Goal: Transaction & Acquisition: Book appointment/travel/reservation

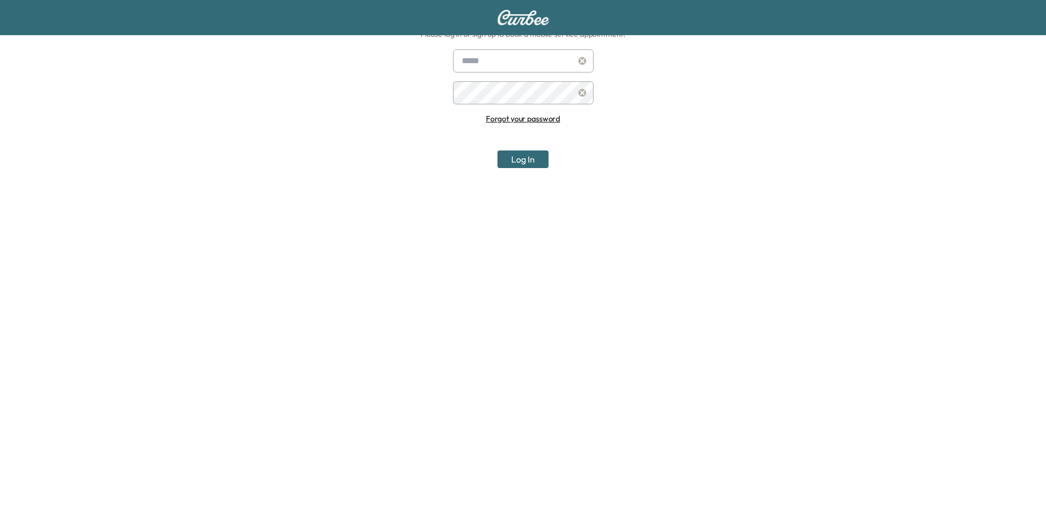
scroll to position [114, 0]
type input "**********"
click at [528, 159] on button "Log In" at bounding box center [523, 159] width 51 height 18
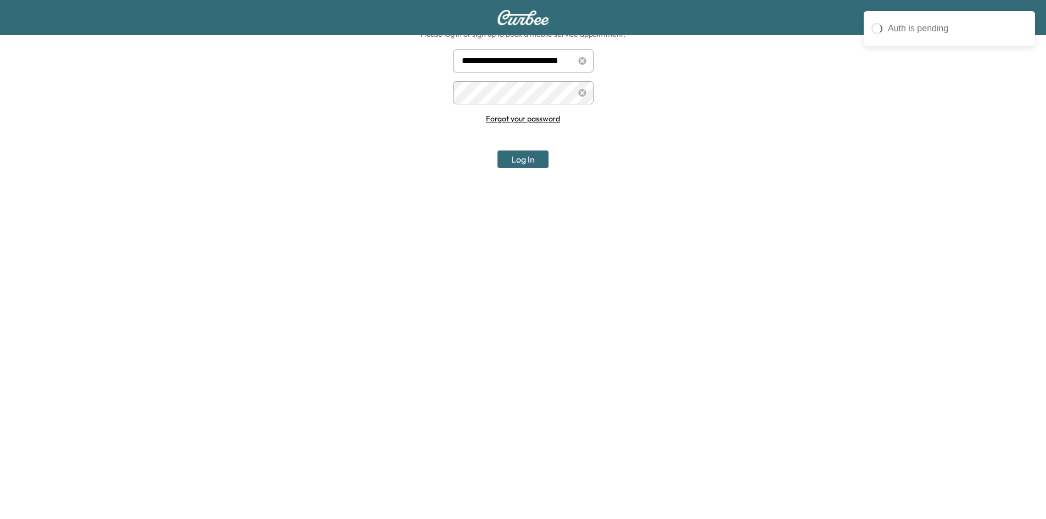
scroll to position [0, 0]
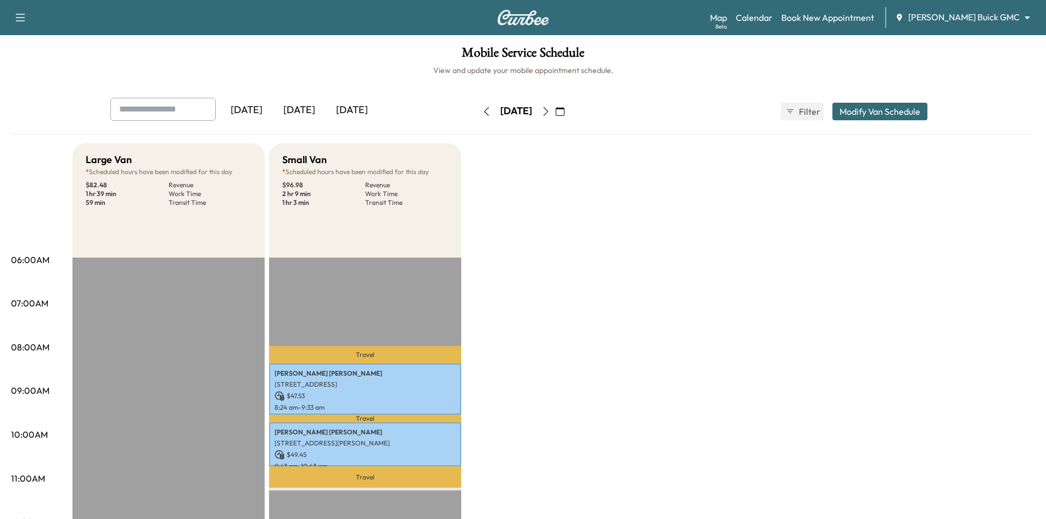
click at [310, 111] on div "[DATE]" at bounding box center [299, 110] width 53 height 25
click at [343, 111] on div "[DATE]" at bounding box center [352, 110] width 53 height 25
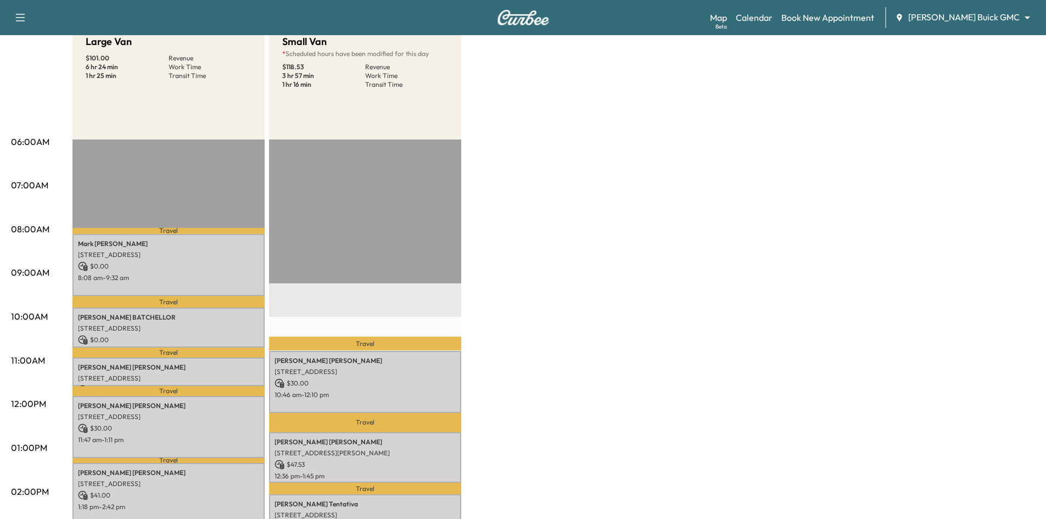
scroll to position [55, 0]
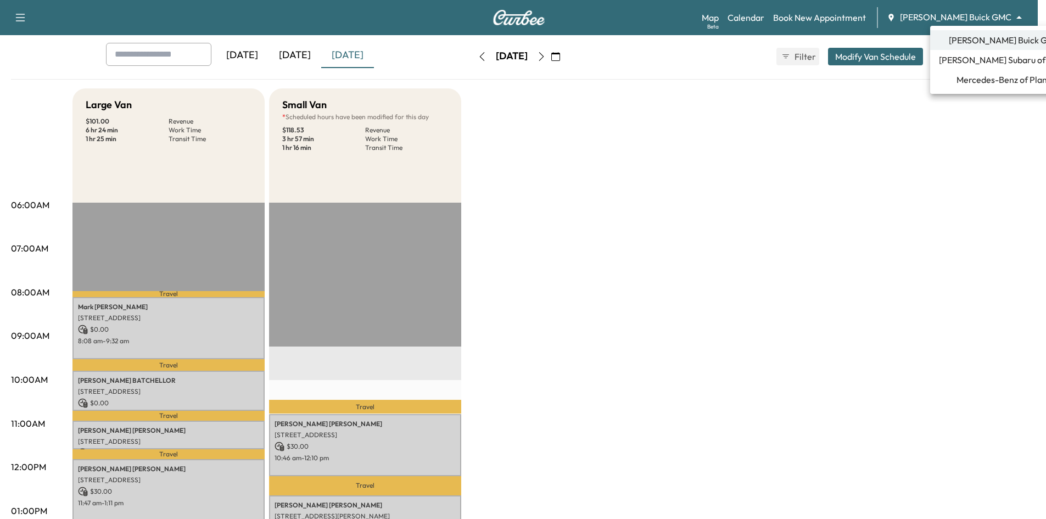
click at [985, 21] on body "Support Log Out Map Beta Calendar Book New Appointment Ewing Buick GMC ********…" at bounding box center [523, 204] width 1046 height 519
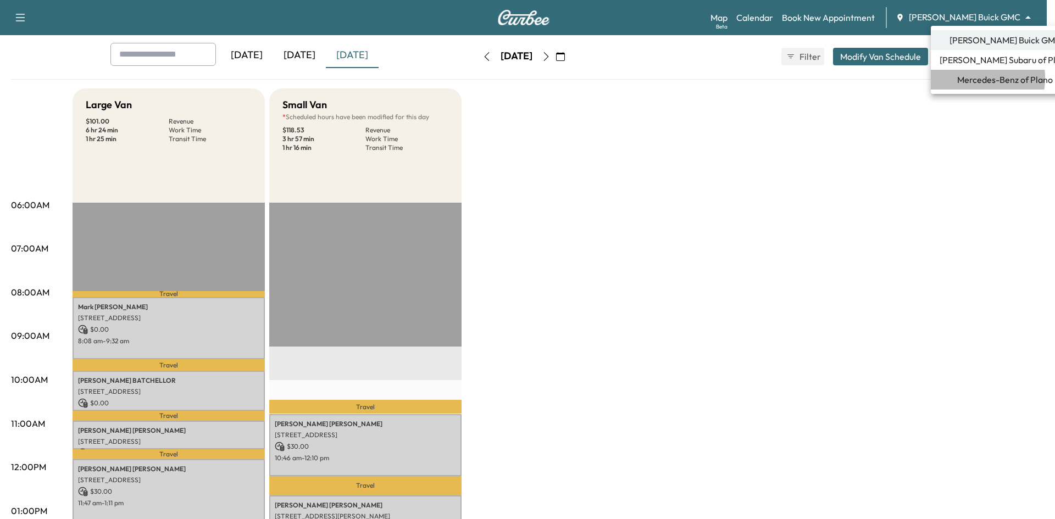
click at [968, 78] on span "Mercedes-Benz of Plano" at bounding box center [1005, 79] width 96 height 13
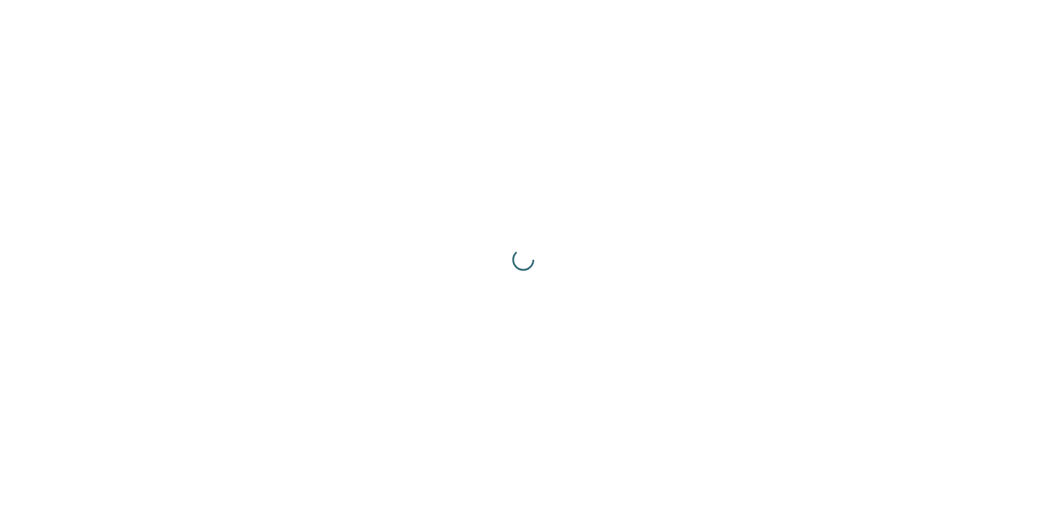
scroll to position [0, 0]
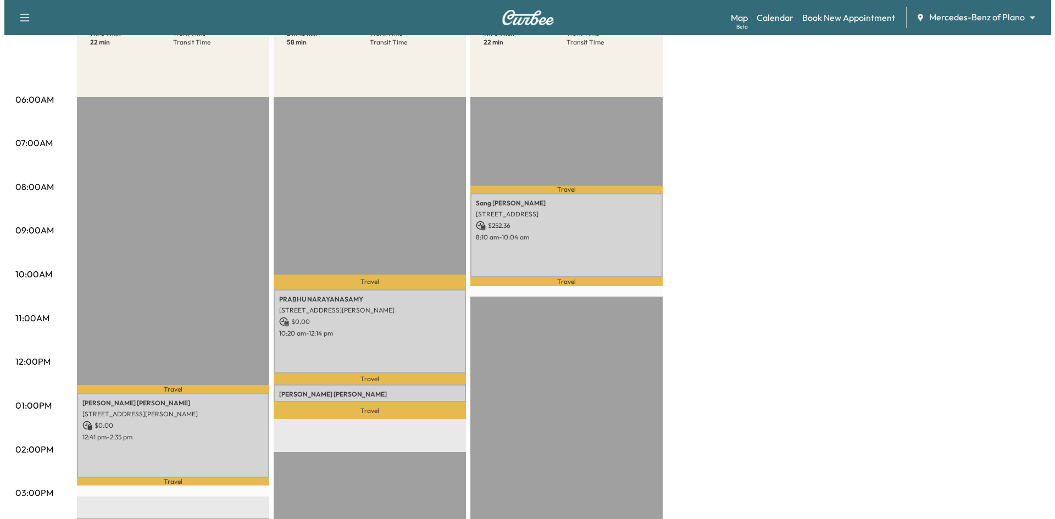
scroll to position [165, 0]
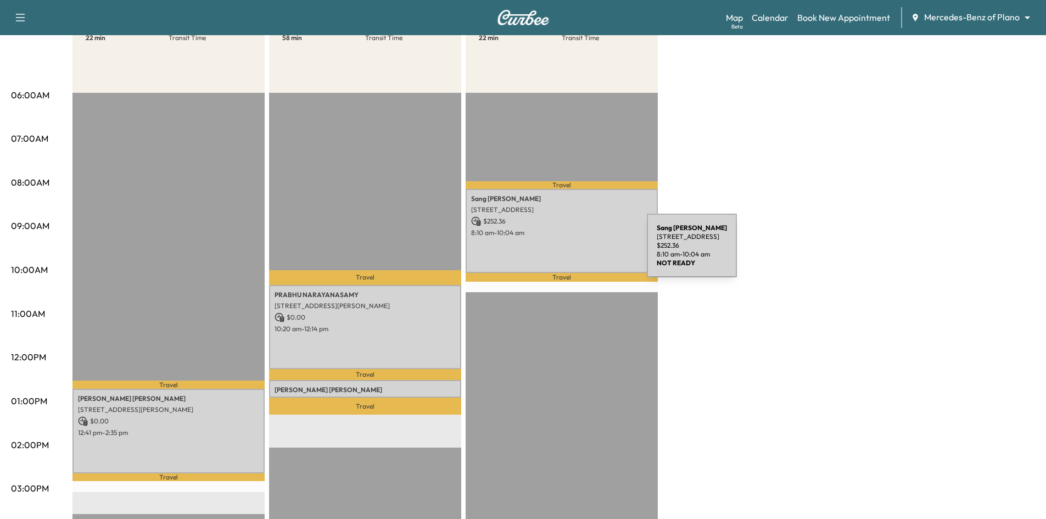
click at [565, 252] on div "Sang Kim 2349 Mare Rd, Carrollton, TX 75010, United States of America $ 252.36 …" at bounding box center [562, 231] width 192 height 84
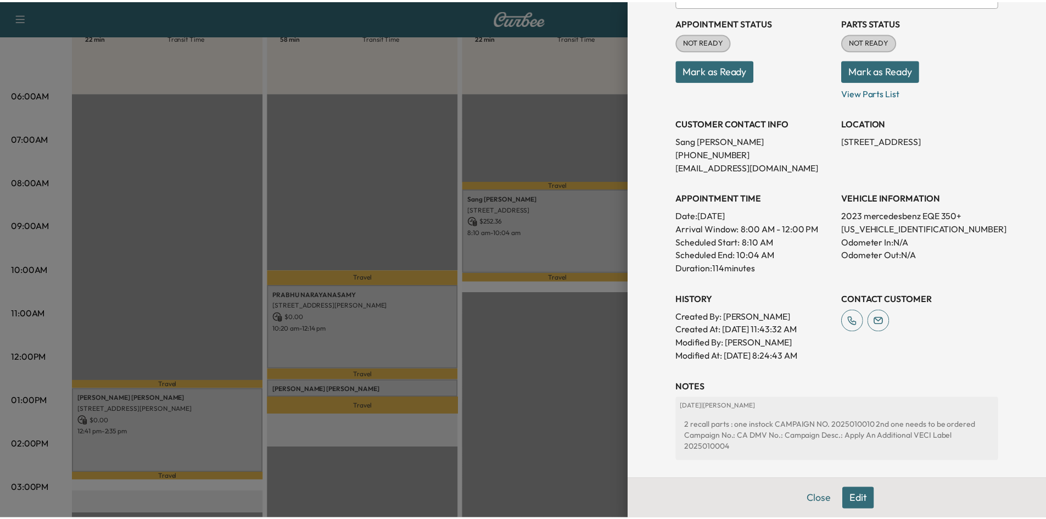
scroll to position [243, 0]
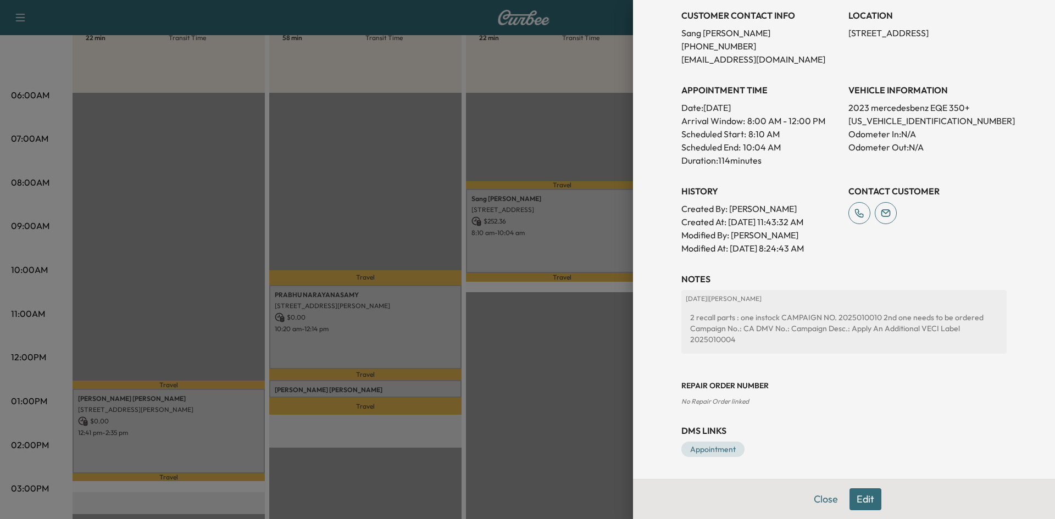
click at [579, 141] on div at bounding box center [527, 259] width 1055 height 519
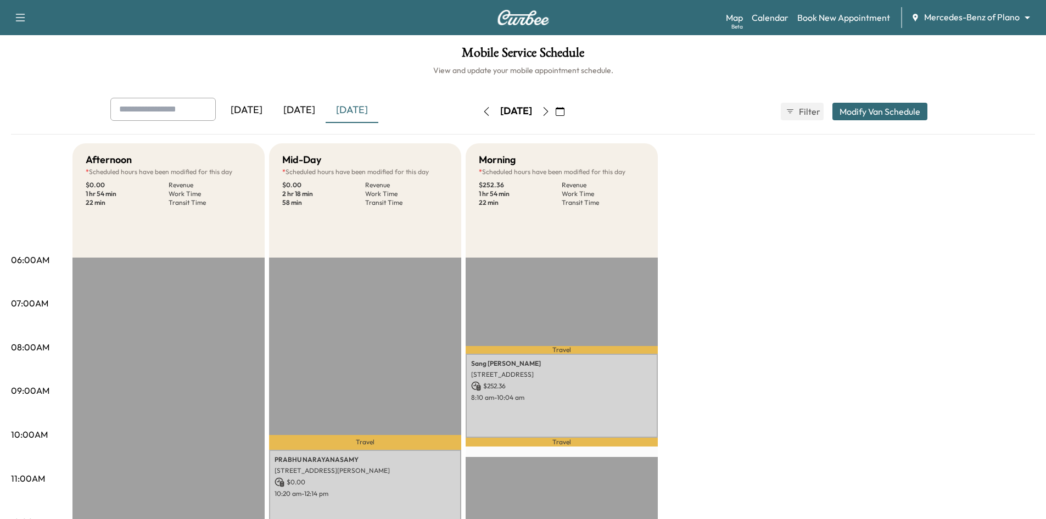
click at [565, 112] on icon "button" at bounding box center [560, 111] width 9 height 9
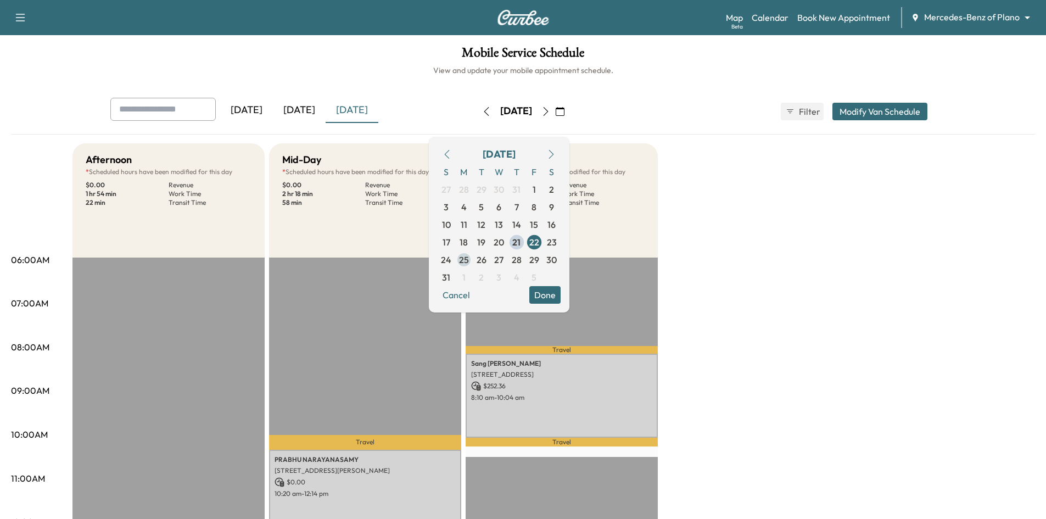
click at [469, 258] on span "25" at bounding box center [464, 259] width 10 height 13
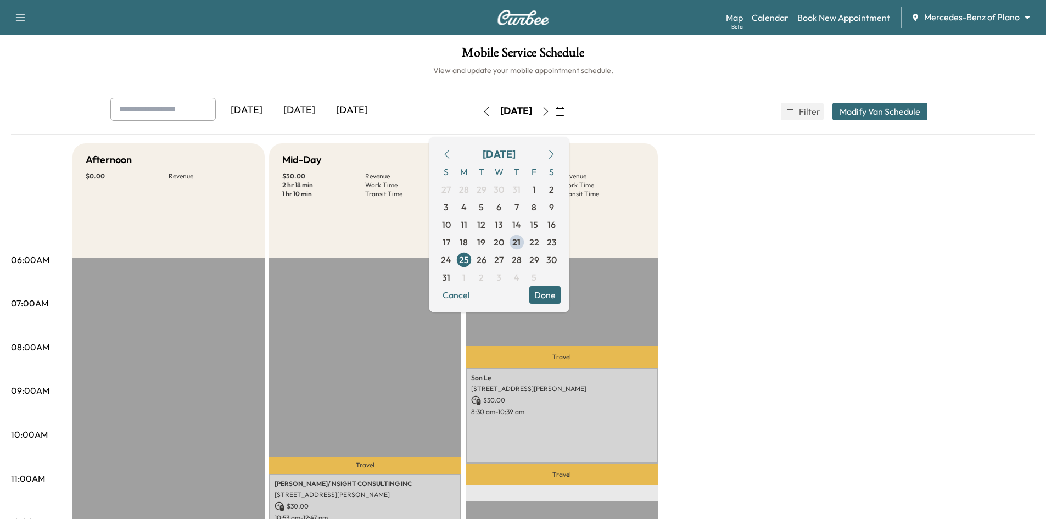
drag, startPoint x: 424, startPoint y: 272, endPoint x: 419, endPoint y: 277, distance: 7.4
click at [561, 297] on button "Done" at bounding box center [544, 295] width 31 height 18
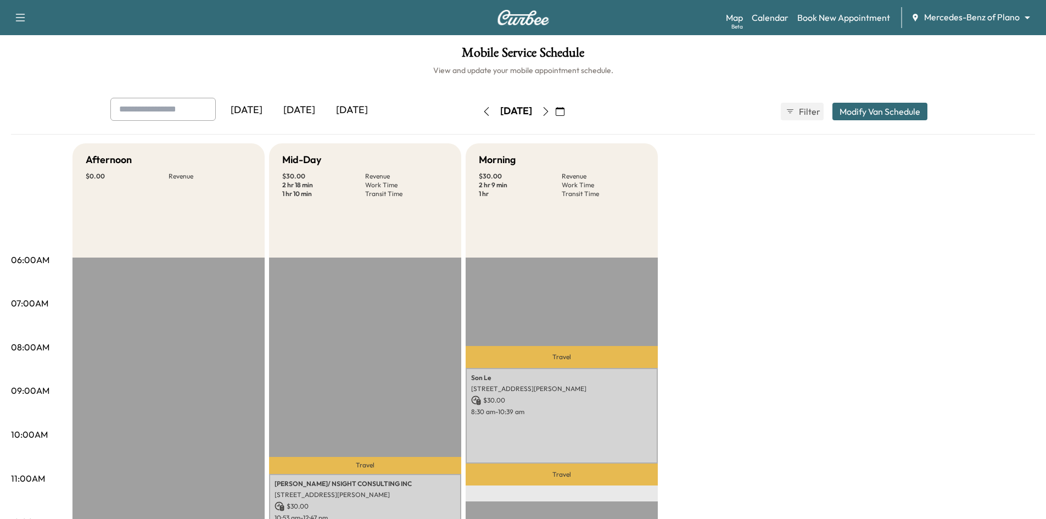
click at [302, 111] on div "[DATE]" at bounding box center [299, 110] width 53 height 25
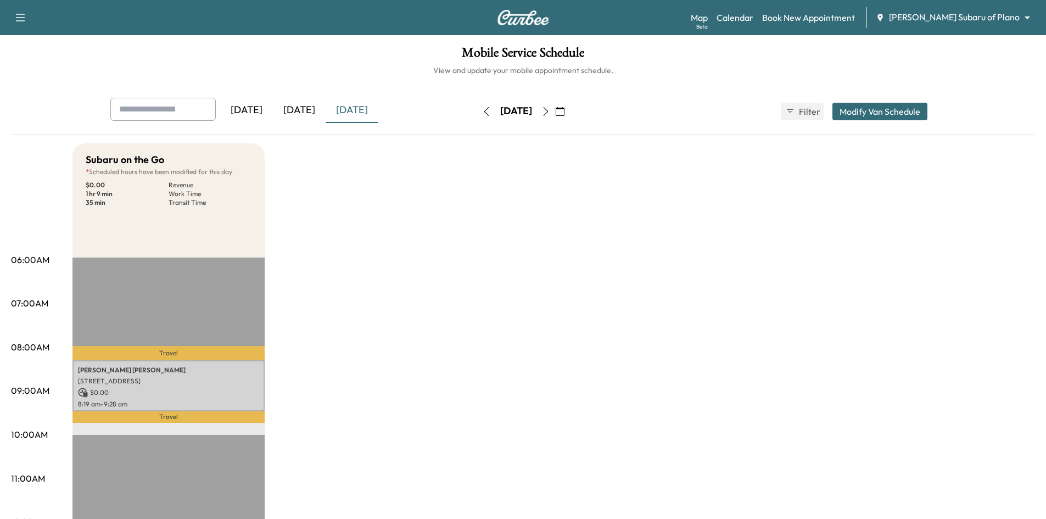
scroll to position [110, 0]
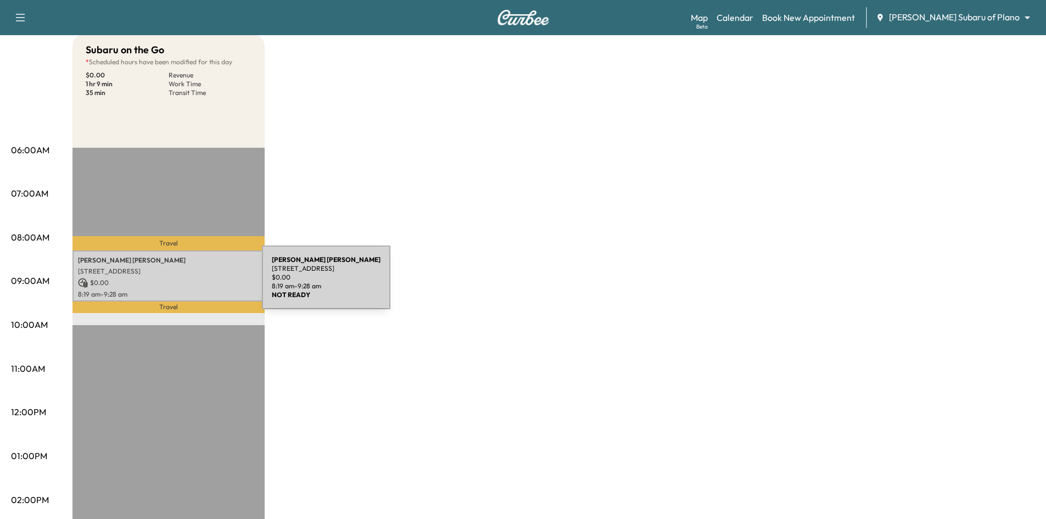
click at [181, 284] on p "$ 0.00" at bounding box center [168, 283] width 181 height 10
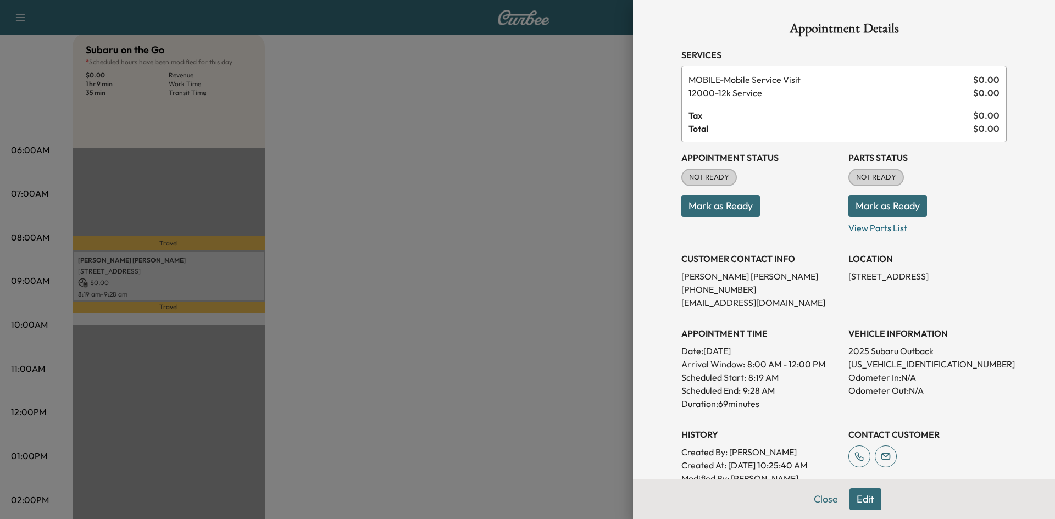
click at [694, 210] on button "Mark as Ready" at bounding box center [720, 206] width 79 height 22
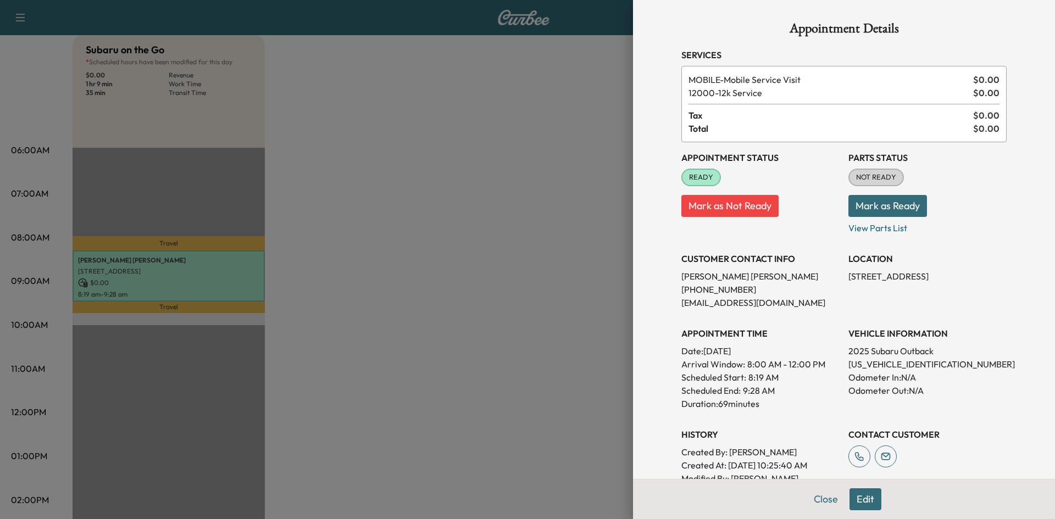
drag, startPoint x: 817, startPoint y: 499, endPoint x: 723, endPoint y: 471, distance: 98.5
click at [815, 499] on button "Close" at bounding box center [825, 499] width 38 height 22
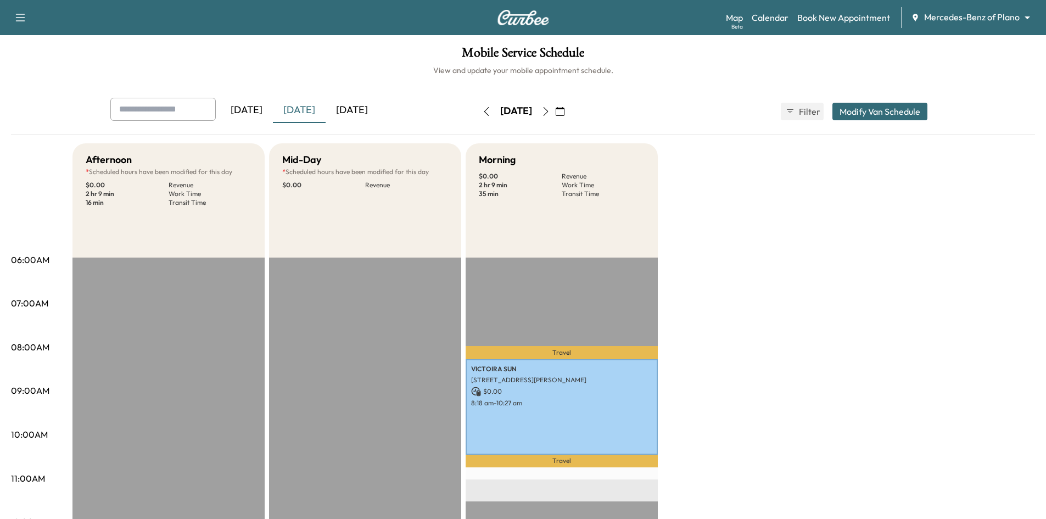
click at [364, 110] on div "[DATE]" at bounding box center [352, 110] width 53 height 25
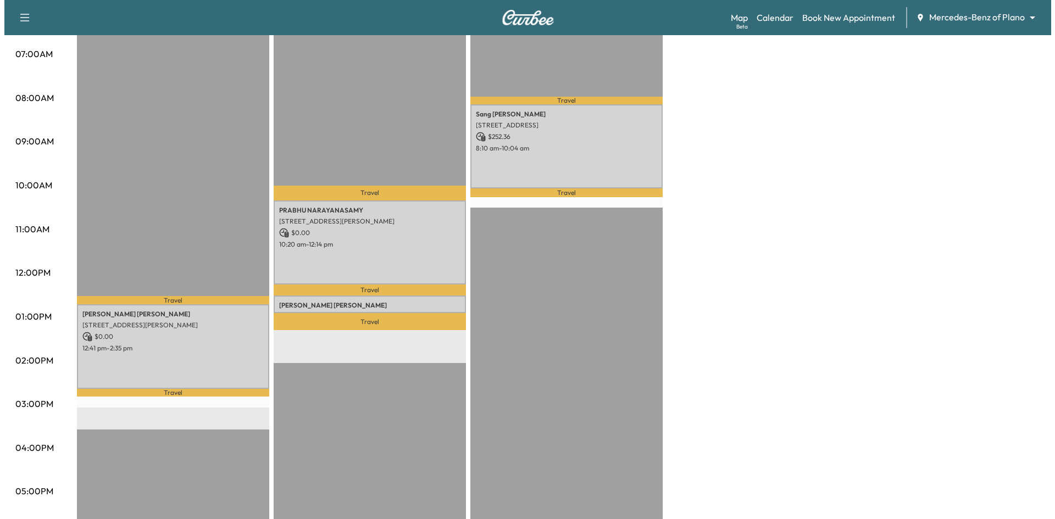
scroll to position [275, 0]
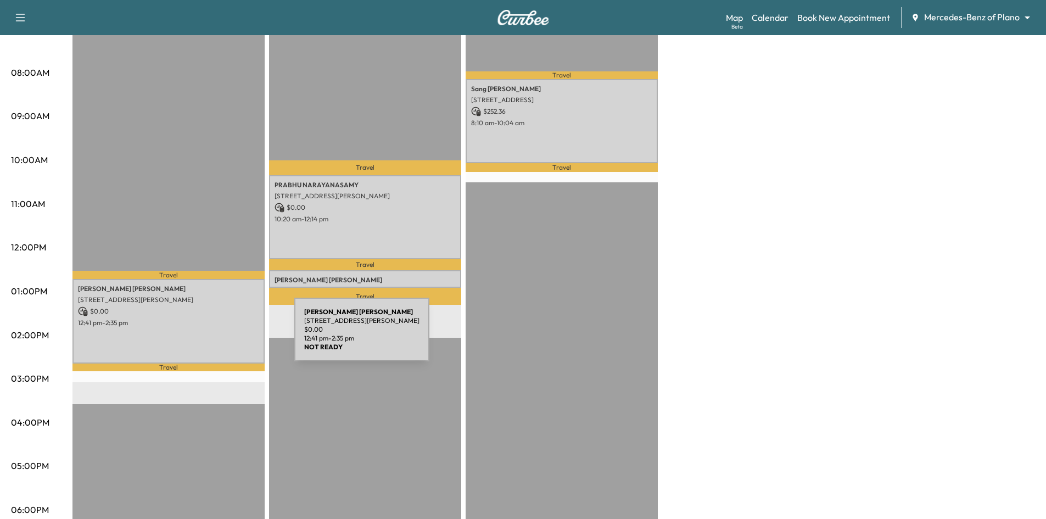
click at [212, 336] on div "JOEL RICKETTS 4950 Keller Springs Rd, Addison, TX 75001, USA $ 0.00 12:41 pm - …" at bounding box center [169, 321] width 192 height 84
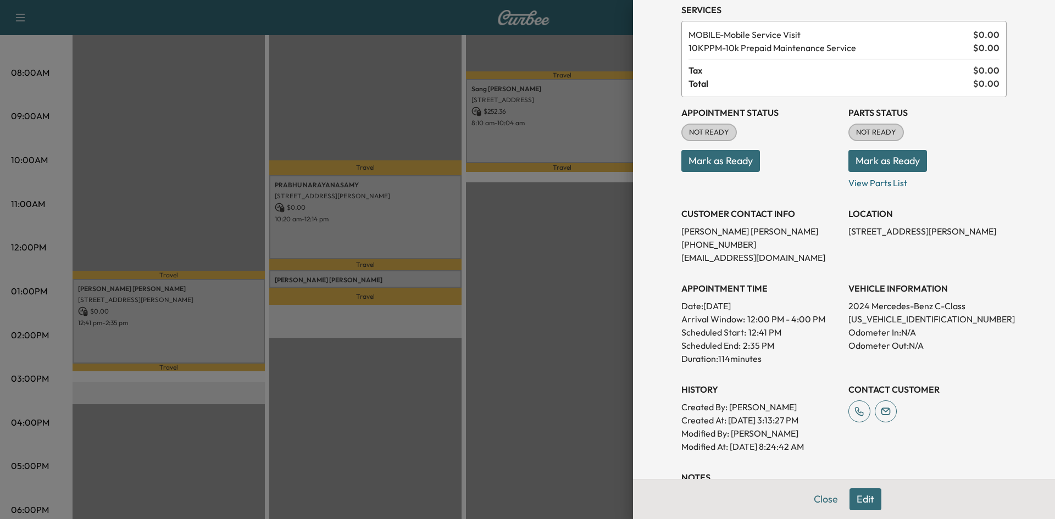
scroll to position [220, 0]
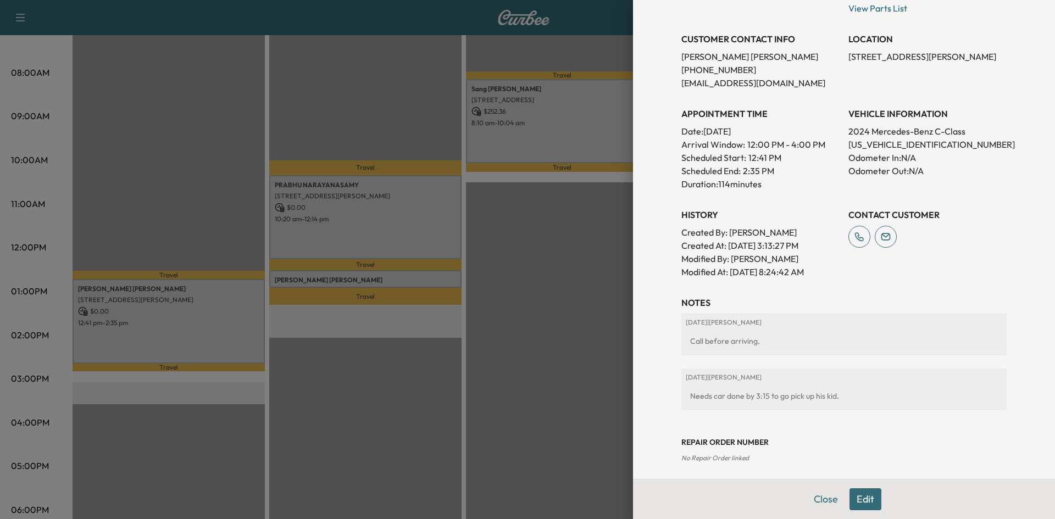
click at [585, 378] on div at bounding box center [527, 259] width 1055 height 519
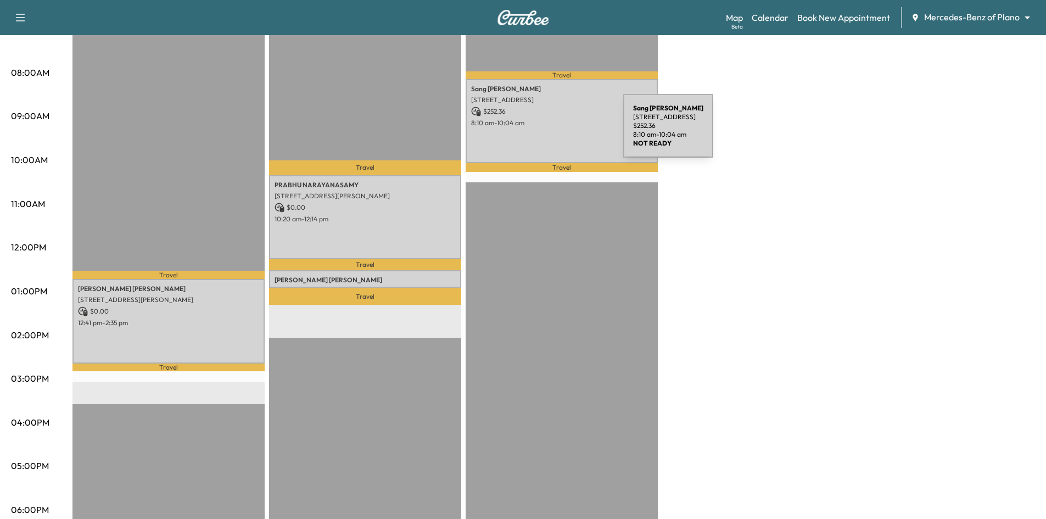
click at [541, 132] on div "Sang Kim 2349 Mare Rd, Carrollton, TX 75010, United States of America $ 252.36 …" at bounding box center [562, 121] width 192 height 84
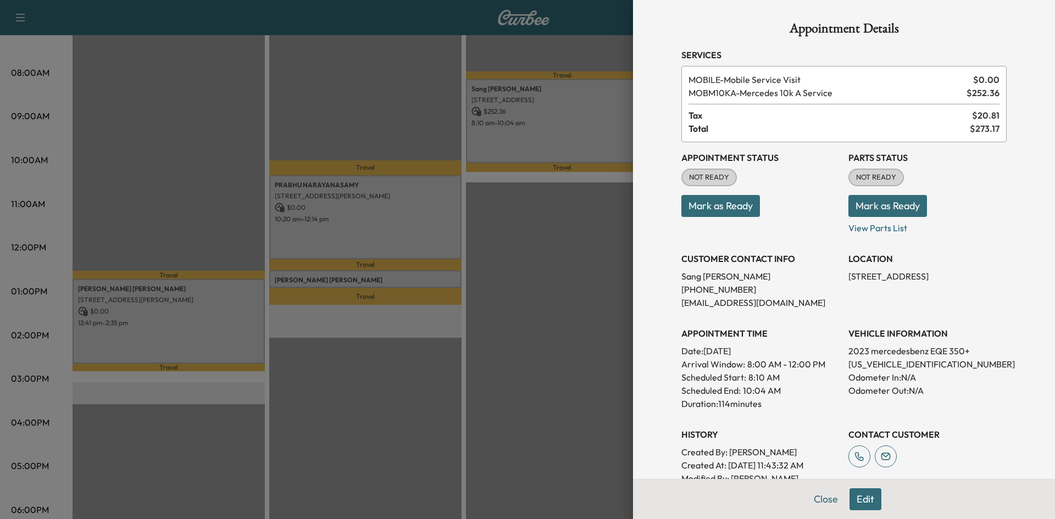
drag, startPoint x: 608, startPoint y: 289, endPoint x: 381, endPoint y: 377, distance: 243.6
click at [607, 290] on div at bounding box center [527, 259] width 1055 height 519
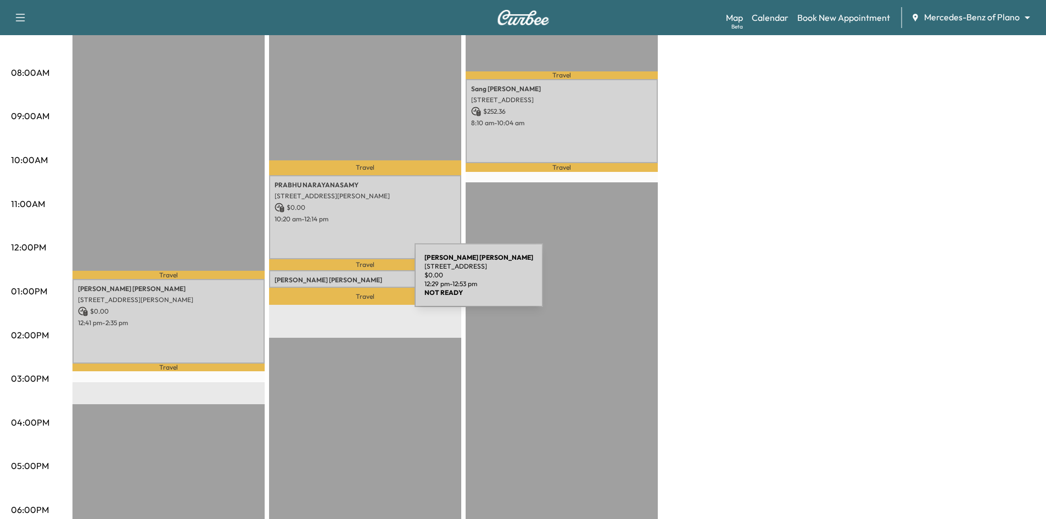
click at [332, 281] on p "Rodney Schwegmann" at bounding box center [365, 280] width 181 height 9
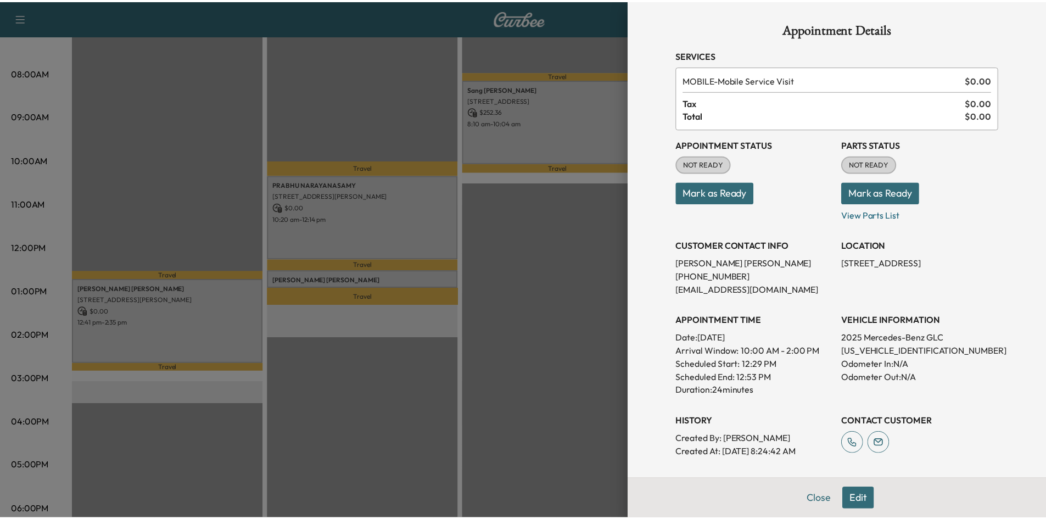
scroll to position [140, 0]
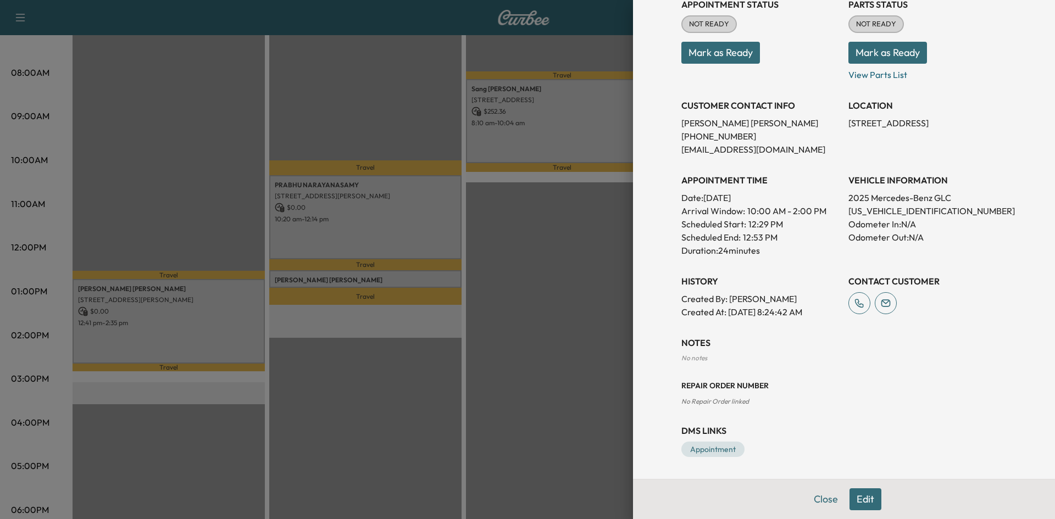
click at [433, 393] on div at bounding box center [527, 259] width 1055 height 519
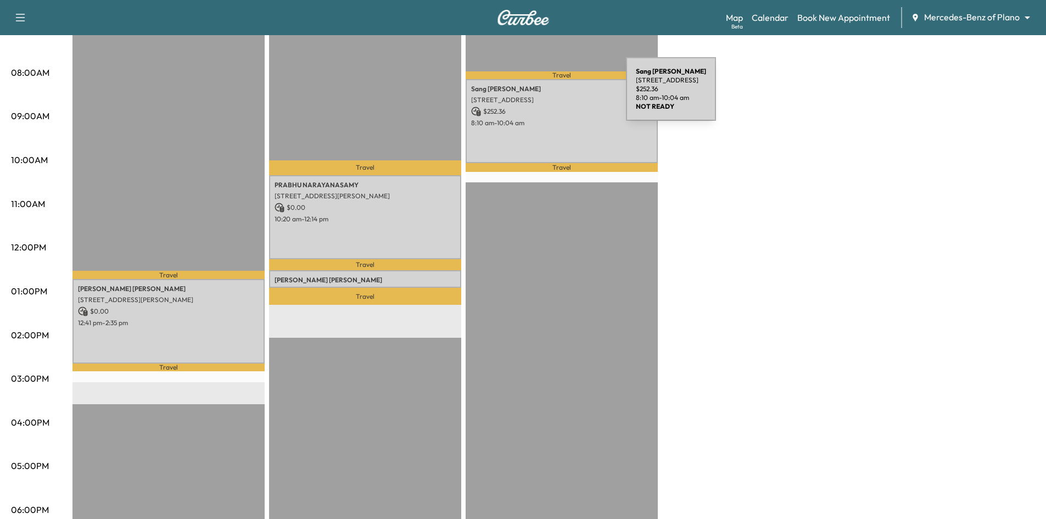
click at [551, 104] on div "Sang Kim 2349 Mare Rd, Carrollton, TX 75010, United States of America $ 252.36 …" at bounding box center [562, 121] width 192 height 84
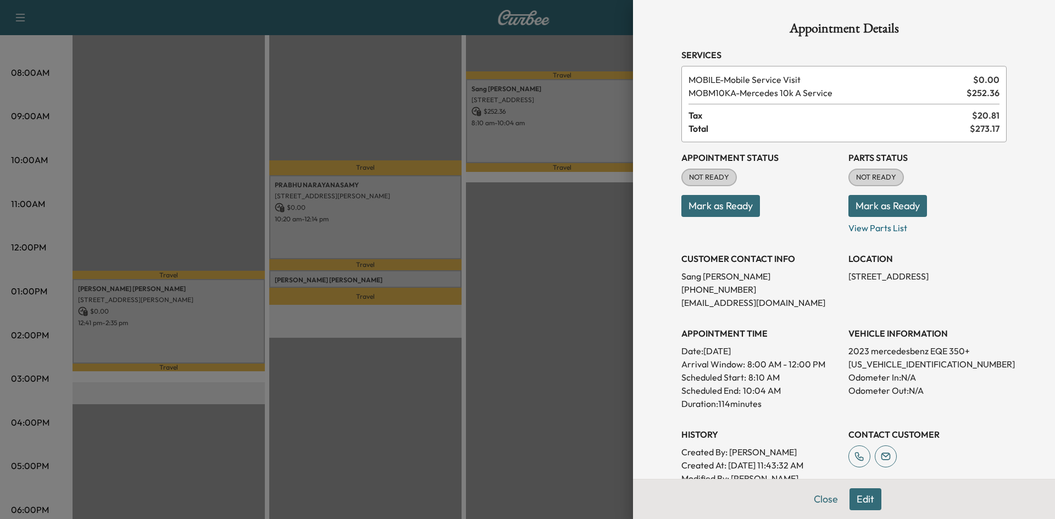
click at [725, 210] on button "Mark as Ready" at bounding box center [720, 206] width 79 height 22
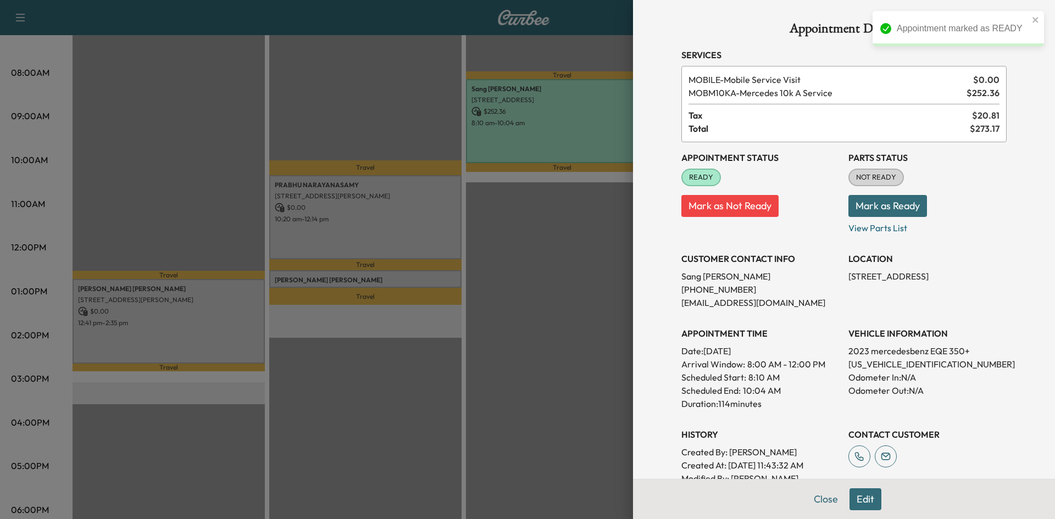
drag, startPoint x: 542, startPoint y: 250, endPoint x: 584, endPoint y: 260, distance: 44.1
click at [566, 262] on div at bounding box center [527, 259] width 1055 height 519
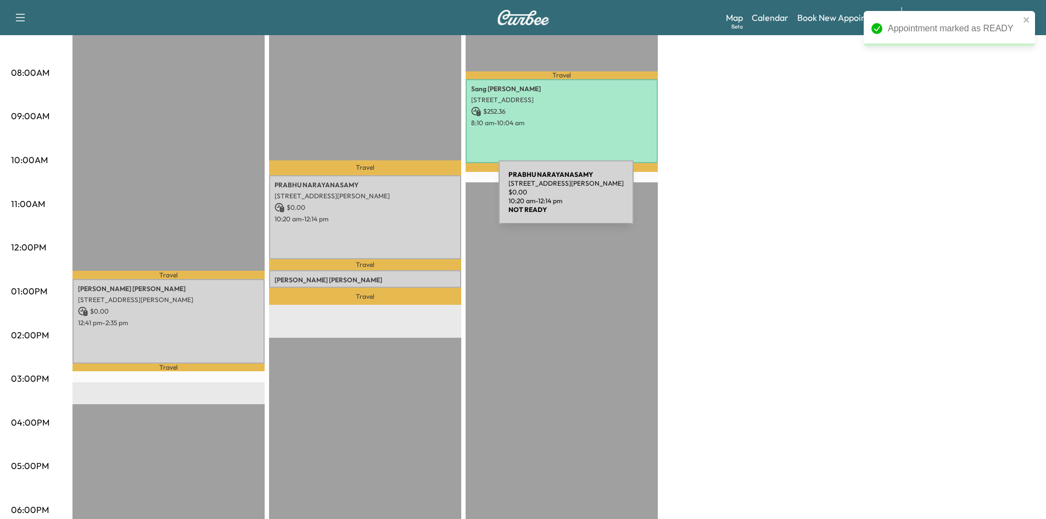
click at [416, 202] on div "PRABHU NARAYANASAMY 12994 PLATT DRIVE, Frisco, TX 75035, US $ 0.00 10:20 am - 1…" at bounding box center [365, 217] width 192 height 84
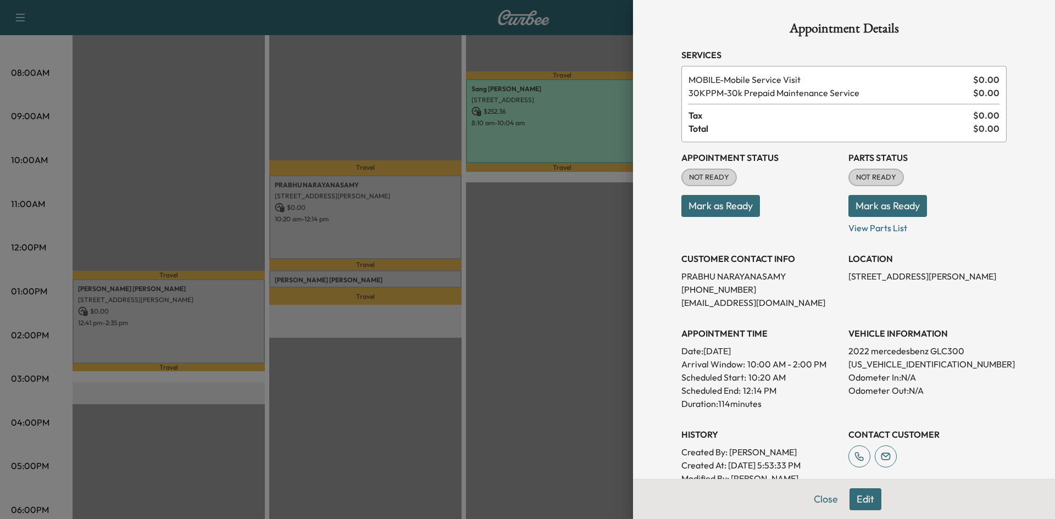
click at [681, 207] on button "Mark as Ready" at bounding box center [720, 206] width 79 height 22
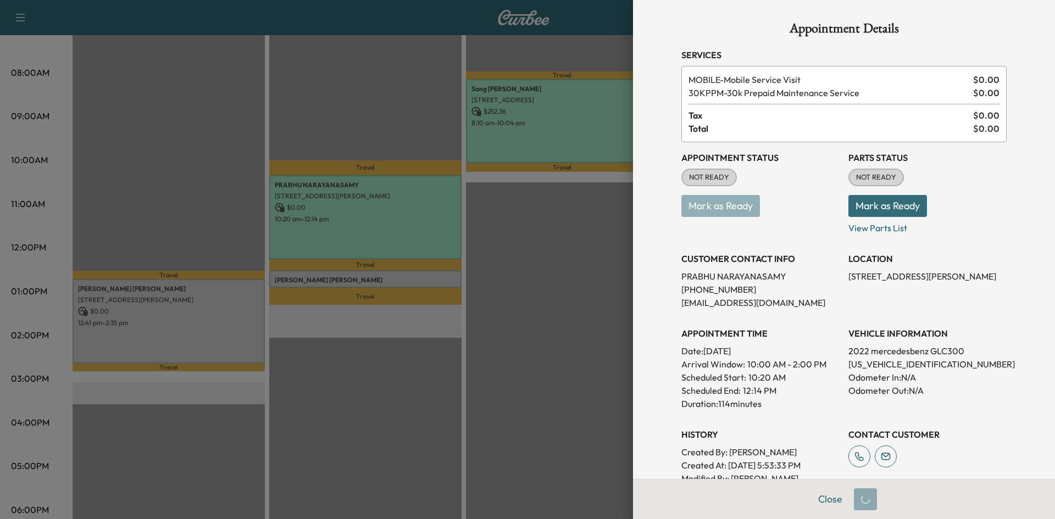
click at [510, 246] on div at bounding box center [527, 259] width 1055 height 519
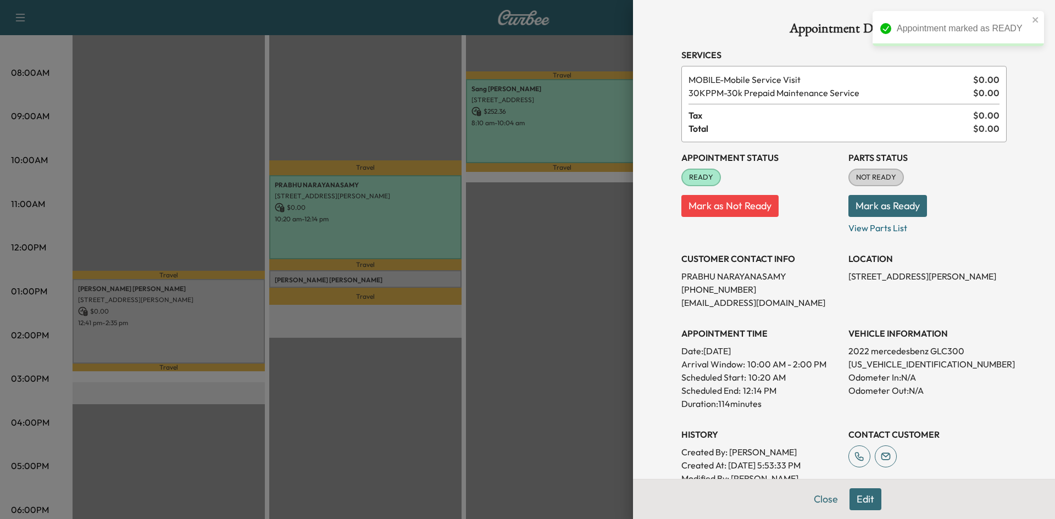
click at [510, 246] on div at bounding box center [527, 259] width 1055 height 519
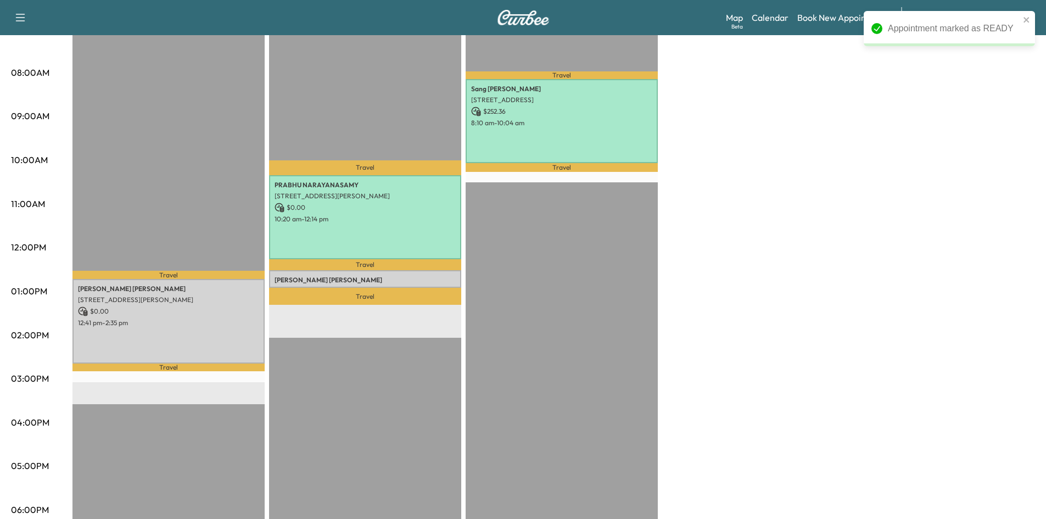
click at [421, 288] on p "Travel" at bounding box center [365, 296] width 192 height 17
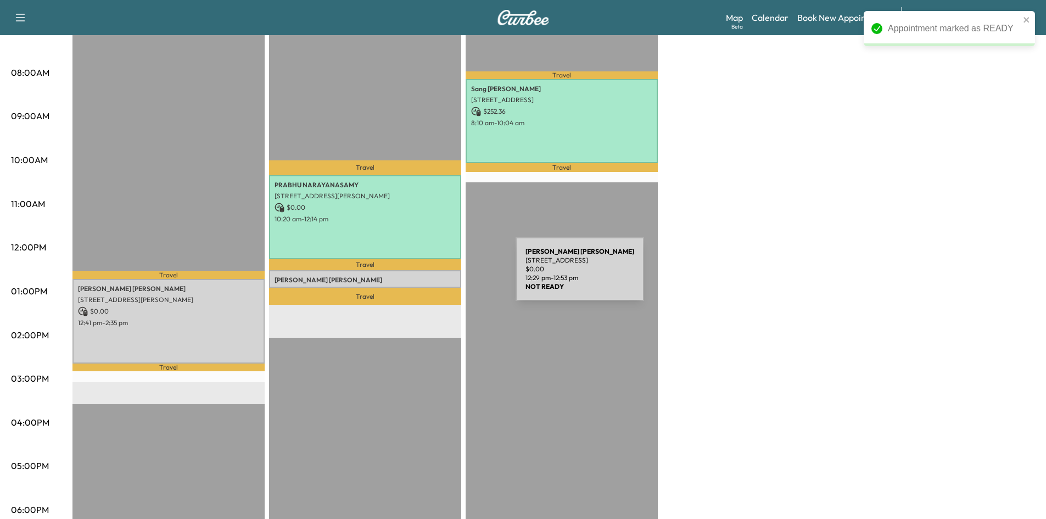
click at [433, 276] on p "Rodney Schwegmann" at bounding box center [365, 280] width 181 height 9
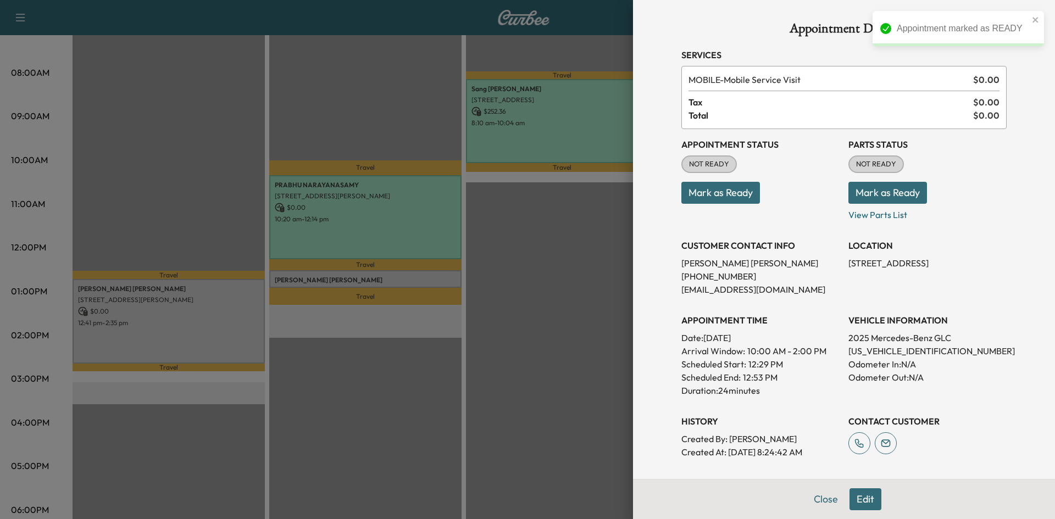
drag, startPoint x: 700, startPoint y: 220, endPoint x: 706, endPoint y: 199, distance: 21.9
click at [707, 199] on button "Mark as Ready" at bounding box center [720, 193] width 79 height 22
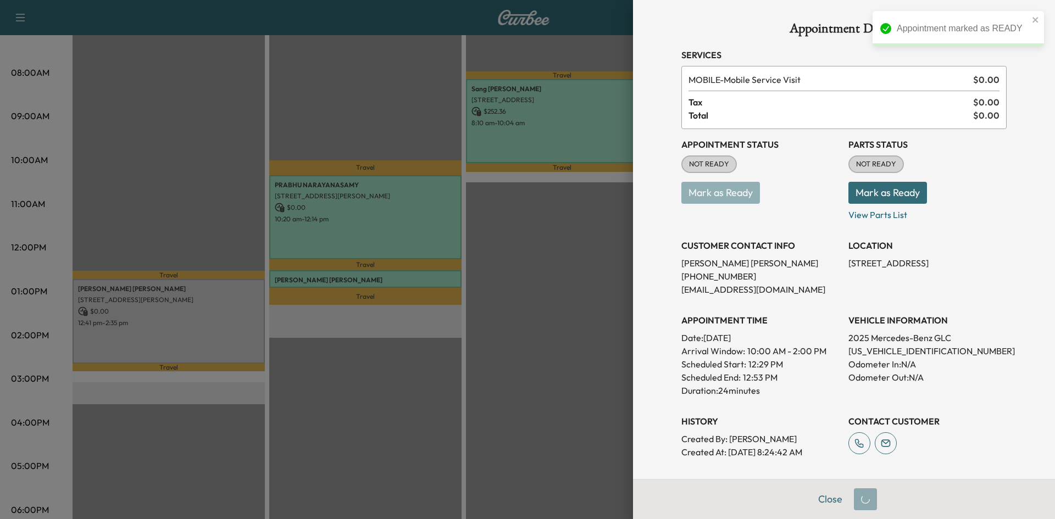
click at [471, 223] on div at bounding box center [527, 259] width 1055 height 519
click at [473, 234] on div at bounding box center [527, 259] width 1055 height 519
click at [260, 304] on div at bounding box center [527, 259] width 1055 height 519
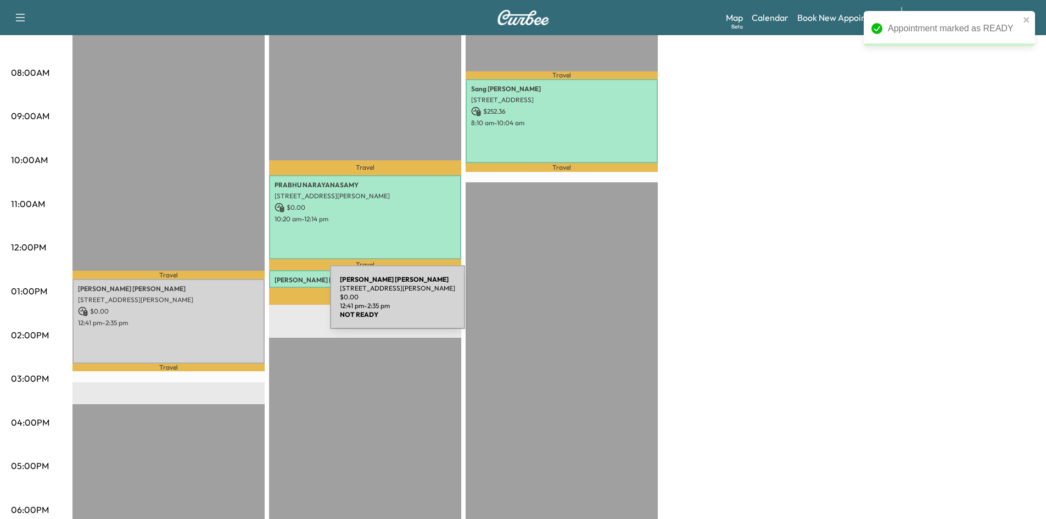
click at [248, 306] on p "$ 0.00" at bounding box center [168, 311] width 181 height 10
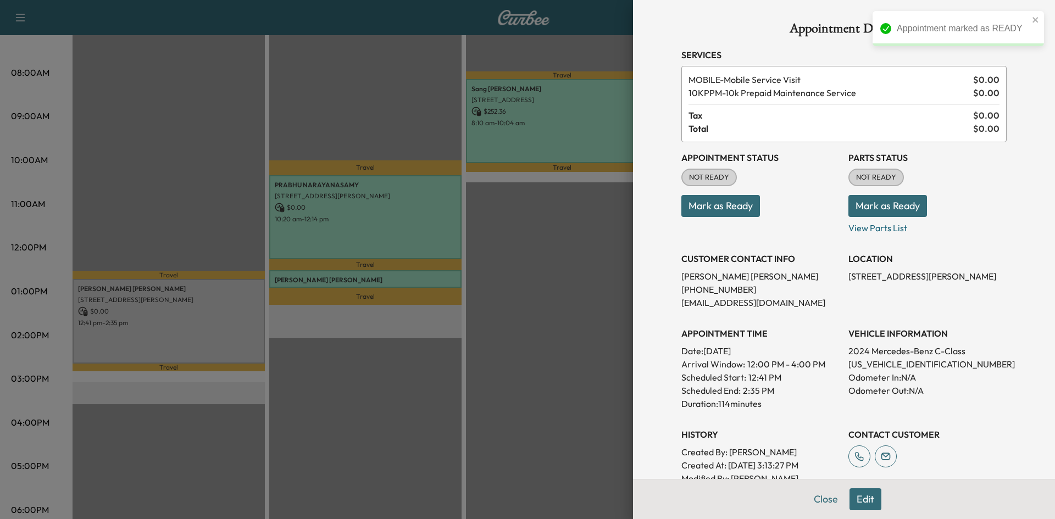
click at [711, 209] on button "Mark as Ready" at bounding box center [720, 206] width 79 height 22
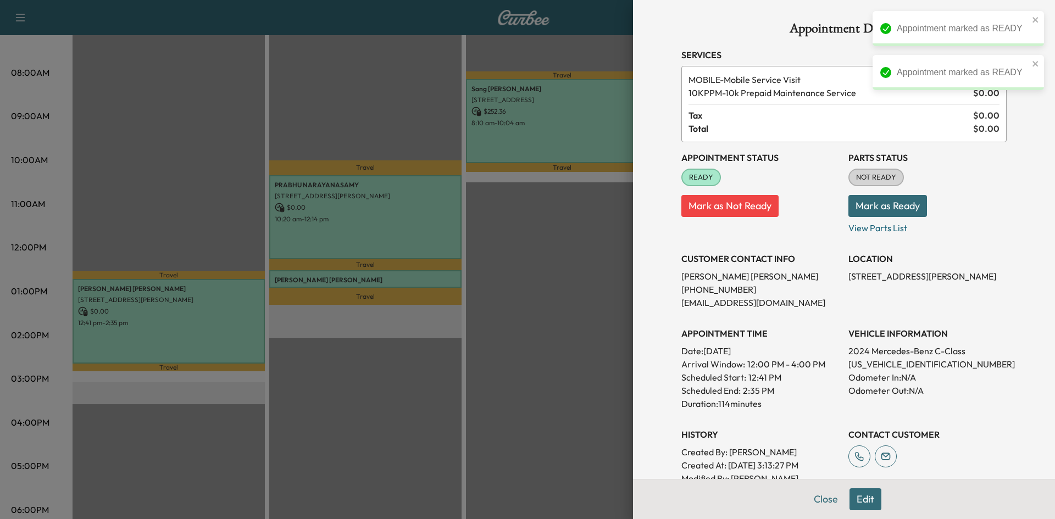
click at [377, 125] on div at bounding box center [527, 259] width 1055 height 519
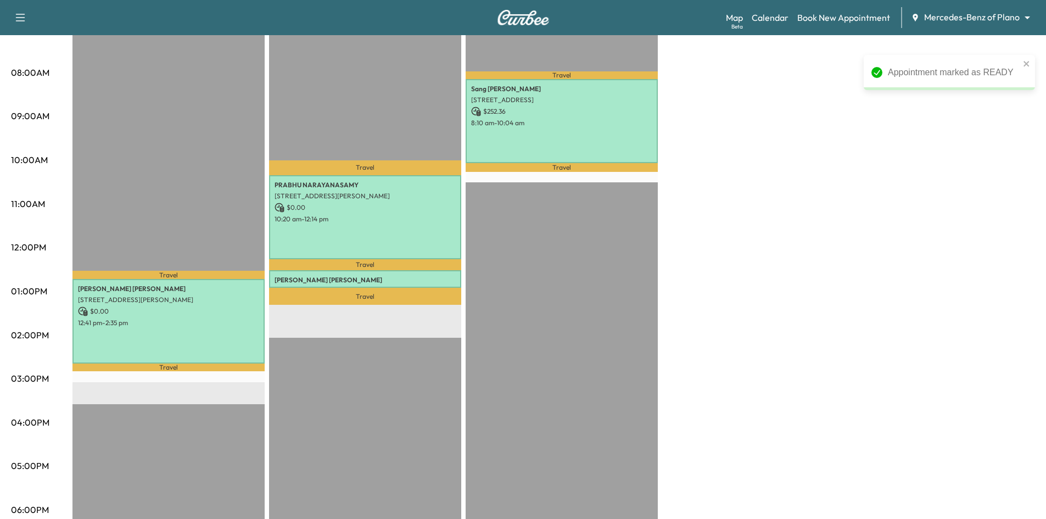
click at [377, 125] on div "Travel PRABHU NARAYANASAMY 12994 PLATT DRIVE, Frisco, TX 75035, US $ 0.00 10:20…" at bounding box center [365, 338] width 192 height 710
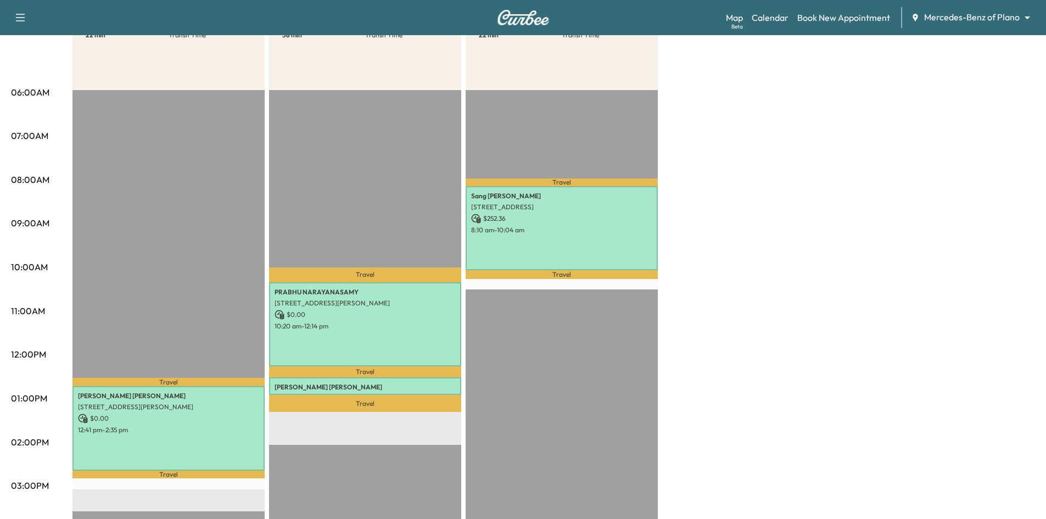
scroll to position [55, 0]
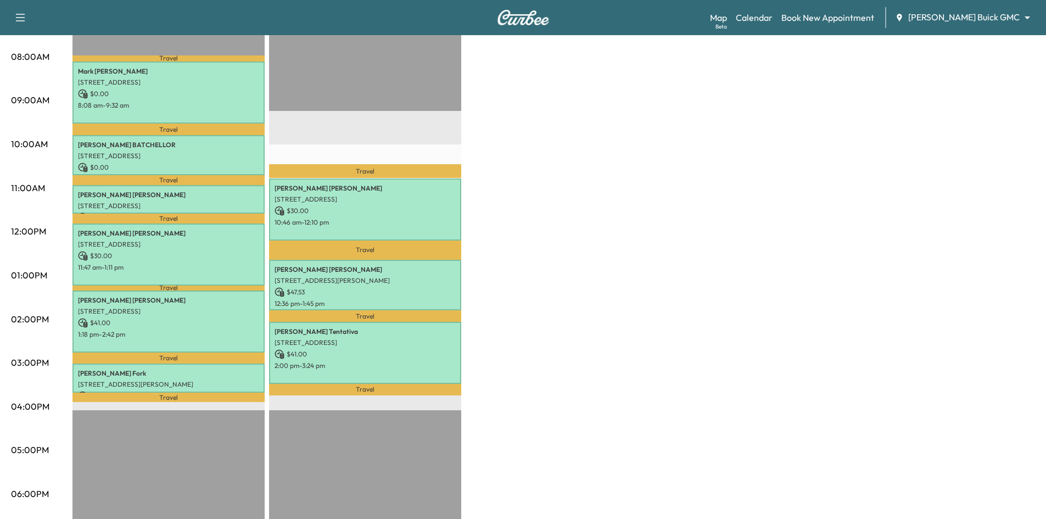
scroll to position [220, 0]
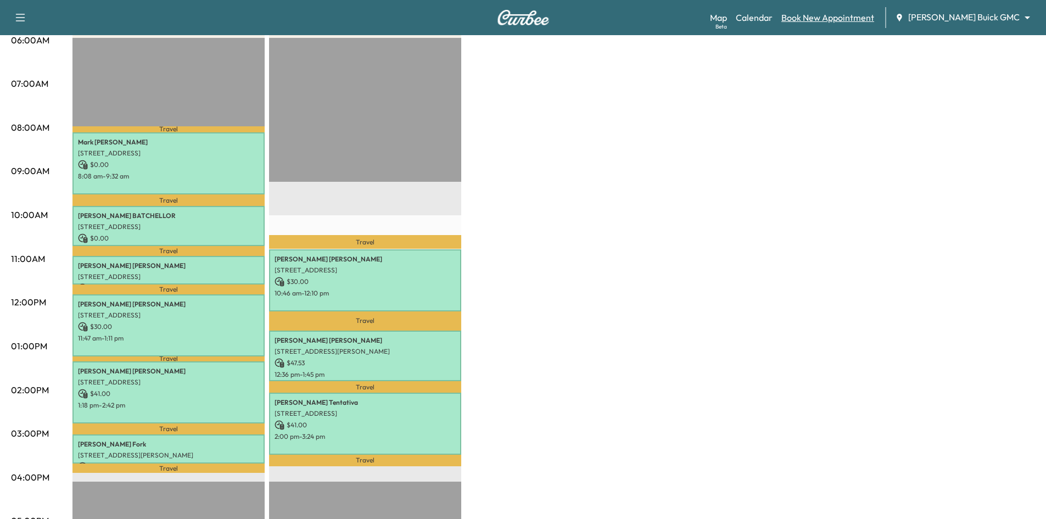
click at [865, 16] on link "Book New Appointment" at bounding box center [828, 17] width 93 height 13
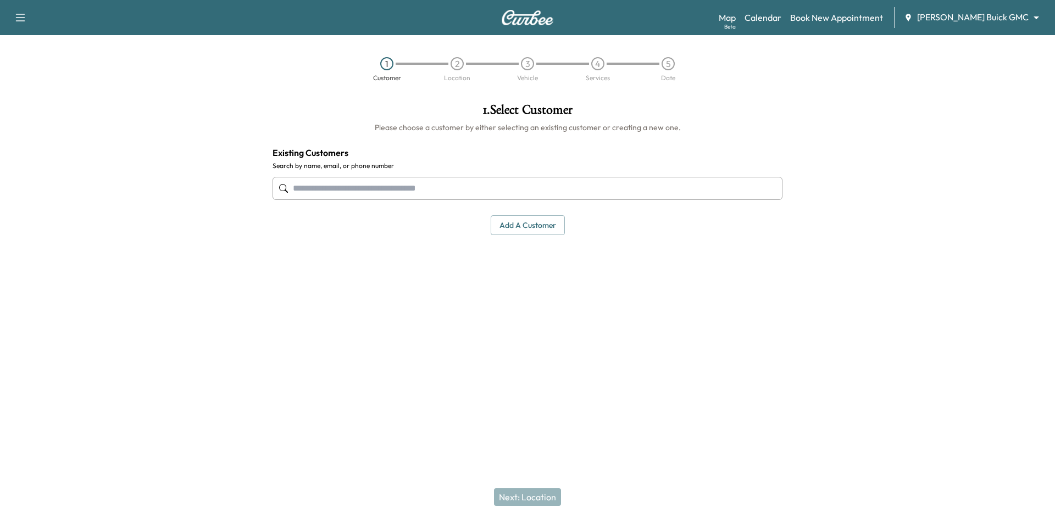
click at [436, 185] on input "text" at bounding box center [527, 188] width 510 height 23
type input "*"
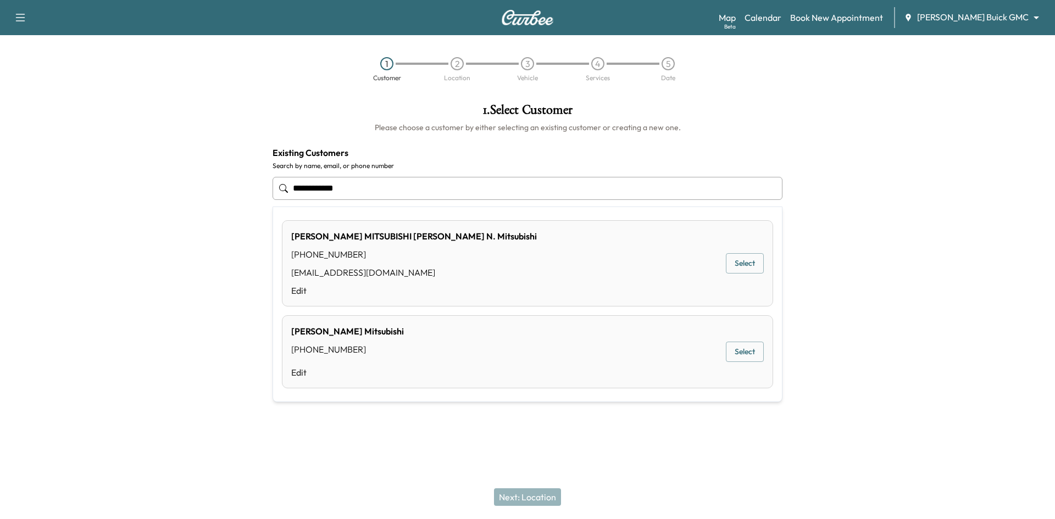
click at [471, 355] on div "[PERSON_NAME] Mitsubishi [PHONE_NUMBER] Edit Select" at bounding box center [527, 351] width 491 height 73
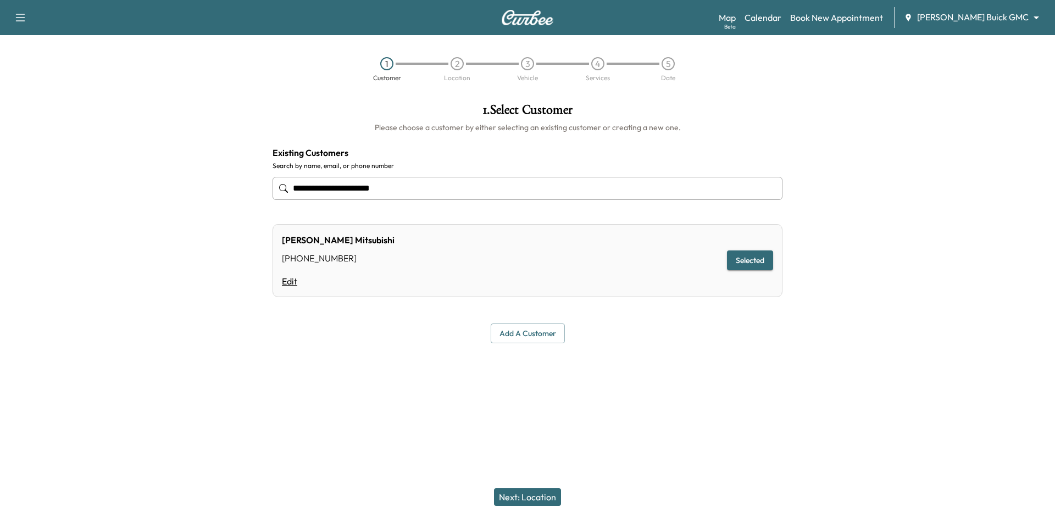
type input "**********"
click at [294, 283] on link "Edit" at bounding box center [338, 281] width 113 height 13
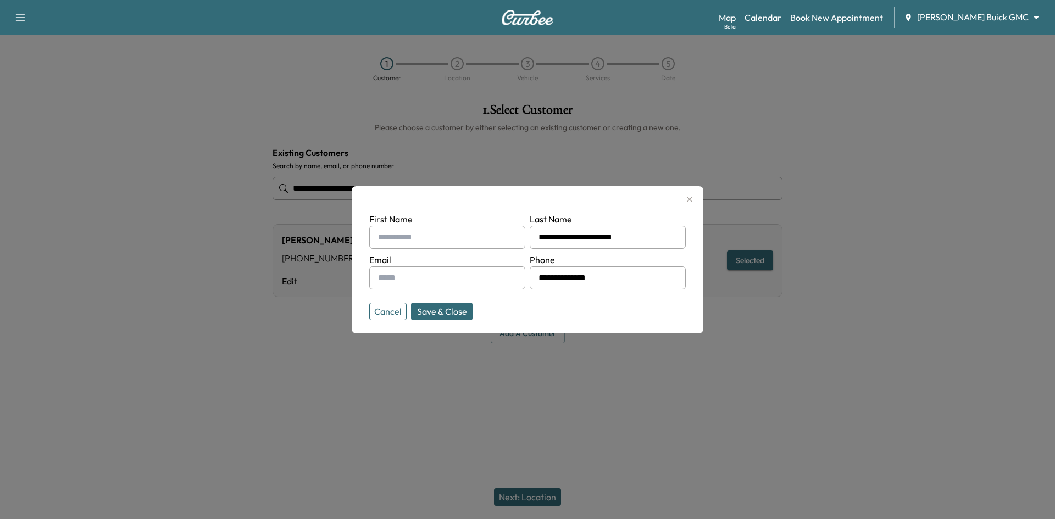
click at [506, 235] on input "text" at bounding box center [447, 237] width 156 height 23
paste input "**********"
type input "**********"
drag, startPoint x: 600, startPoint y: 278, endPoint x: 530, endPoint y: 277, distance: 70.3
click at [535, 278] on div "**********" at bounding box center [607, 277] width 156 height 23
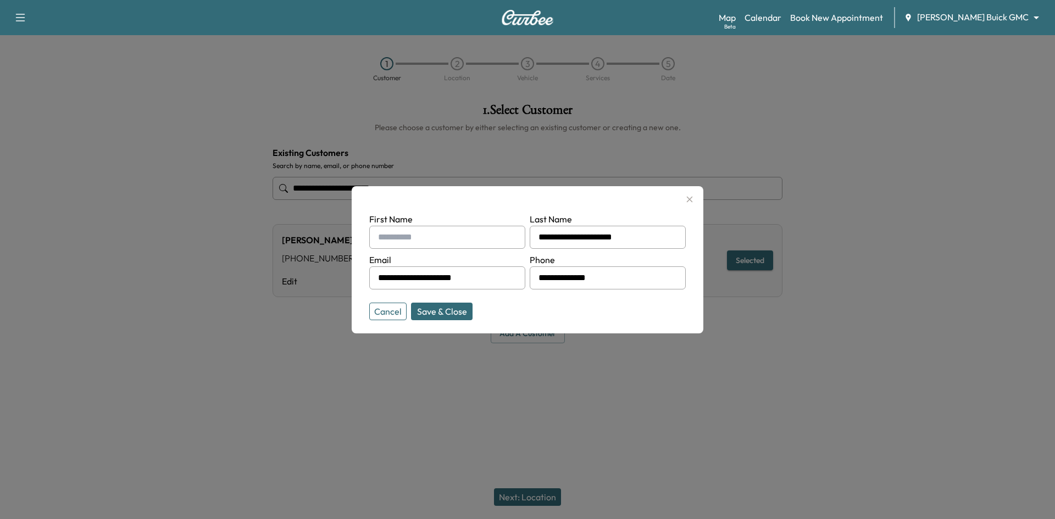
type input "**********"
click at [465, 315] on button "Save & Close" at bounding box center [442, 312] width 62 height 18
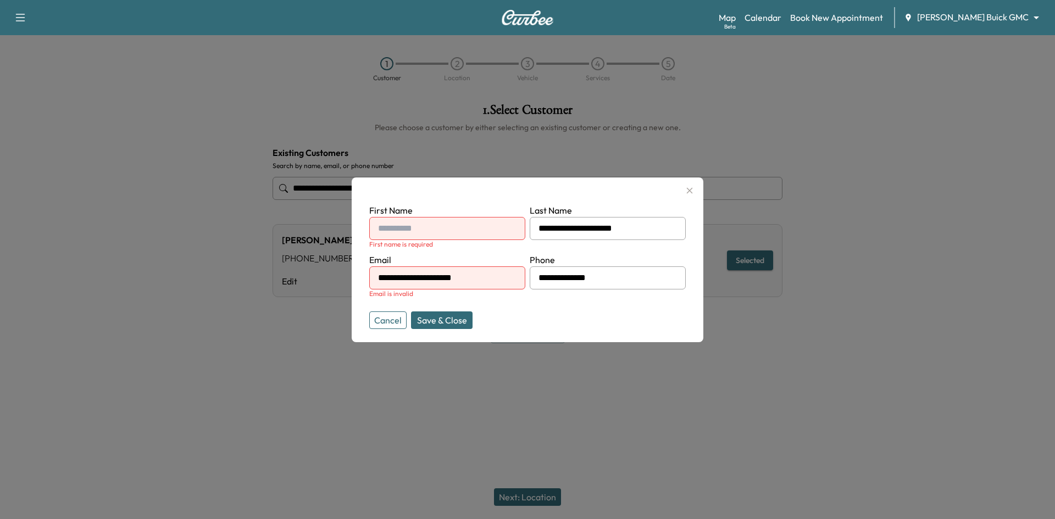
click at [557, 227] on input "**********" at bounding box center [607, 228] width 156 height 23
type input "**********"
click at [493, 238] on input "text" at bounding box center [447, 228] width 156 height 23
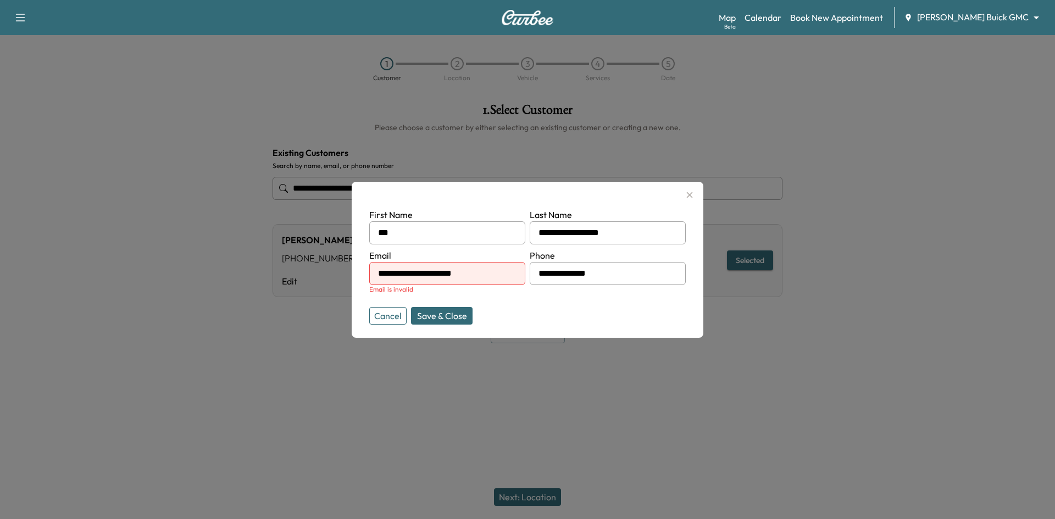
type input "***"
click at [536, 315] on form "**********" at bounding box center [527, 264] width 316 height 112
click at [450, 317] on button "Save & Close" at bounding box center [442, 316] width 62 height 18
click at [486, 280] on input "**********" at bounding box center [447, 273] width 156 height 23
click at [438, 318] on button "Save & Close" at bounding box center [442, 316] width 62 height 18
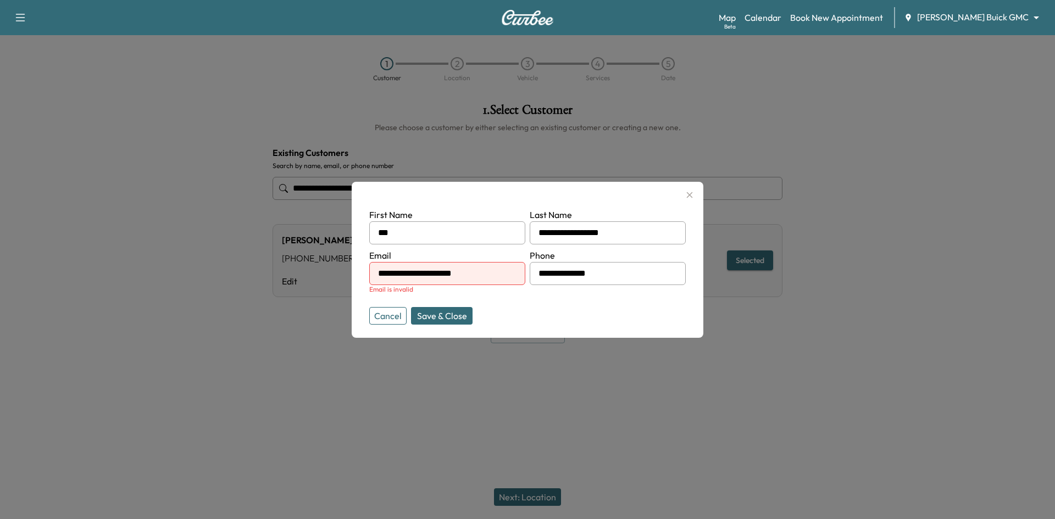
click at [438, 318] on button "Save & Close" at bounding box center [442, 316] width 62 height 18
drag, startPoint x: 486, startPoint y: 278, endPoint x: 370, endPoint y: 286, distance: 116.1
click at [370, 286] on div "**********" at bounding box center [447, 271] width 156 height 45
type input "**********"
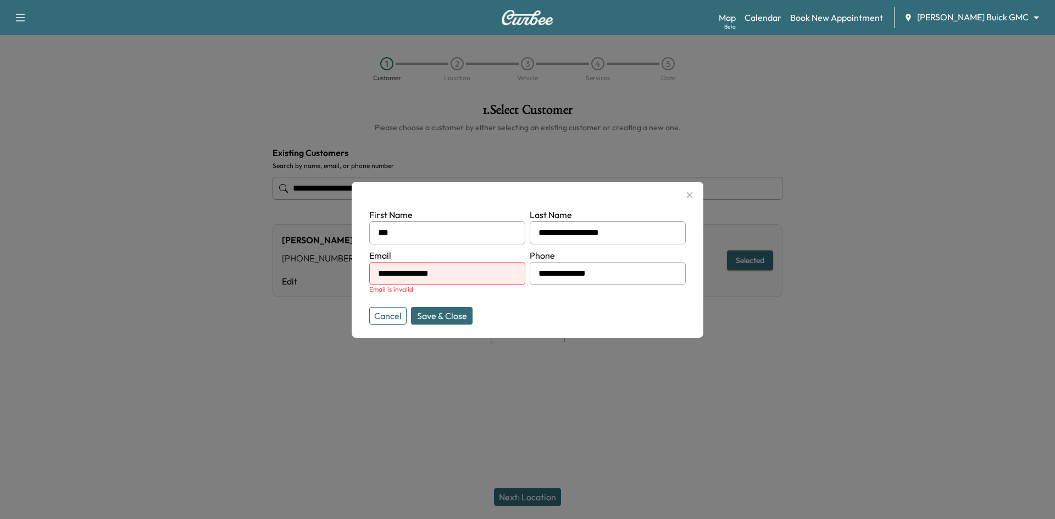
click at [456, 316] on button "Save & Close" at bounding box center [442, 316] width 62 height 18
click at [453, 319] on button "Save & Close" at bounding box center [442, 316] width 62 height 18
drag, startPoint x: 459, startPoint y: 274, endPoint x: 360, endPoint y: 279, distance: 99.0
click at [361, 279] on div "**********" at bounding box center [528, 260] width 352 height 156
type input "**********"
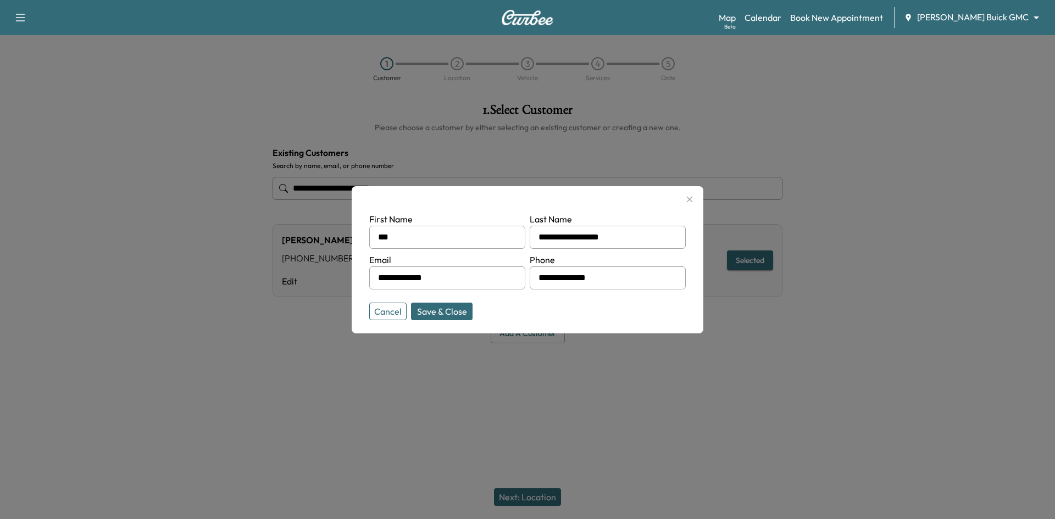
click at [436, 310] on button "Save & Close" at bounding box center [442, 312] width 62 height 18
type input "**********"
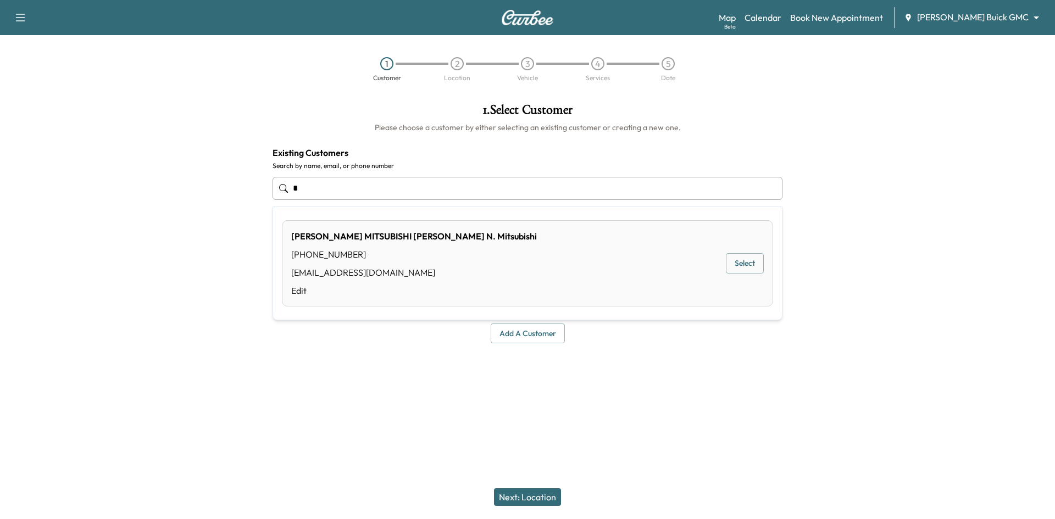
click at [528, 189] on input "text" at bounding box center [527, 188] width 510 height 23
click at [744, 264] on button "Select" at bounding box center [745, 263] width 38 height 20
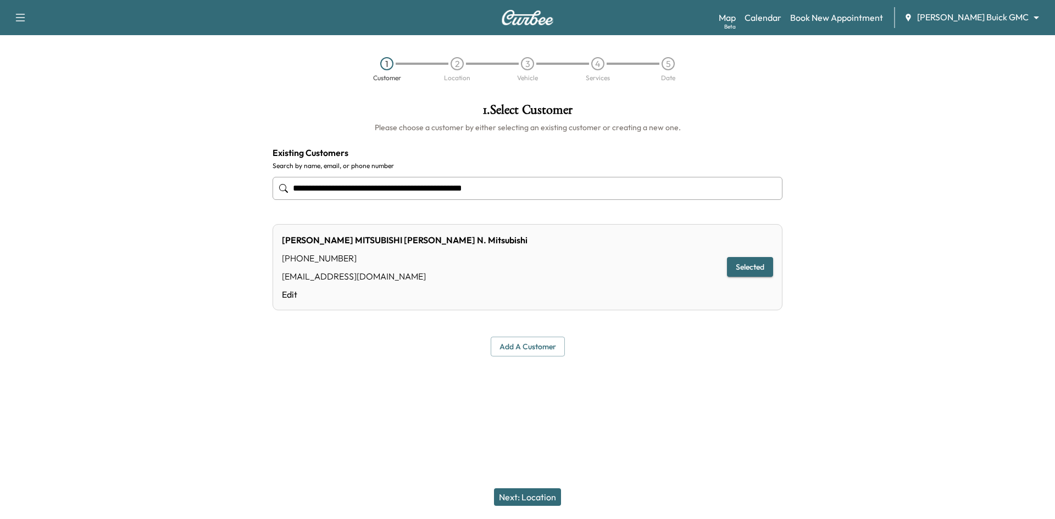
type input "**********"
click at [533, 501] on button "Next: Location" at bounding box center [527, 497] width 67 height 18
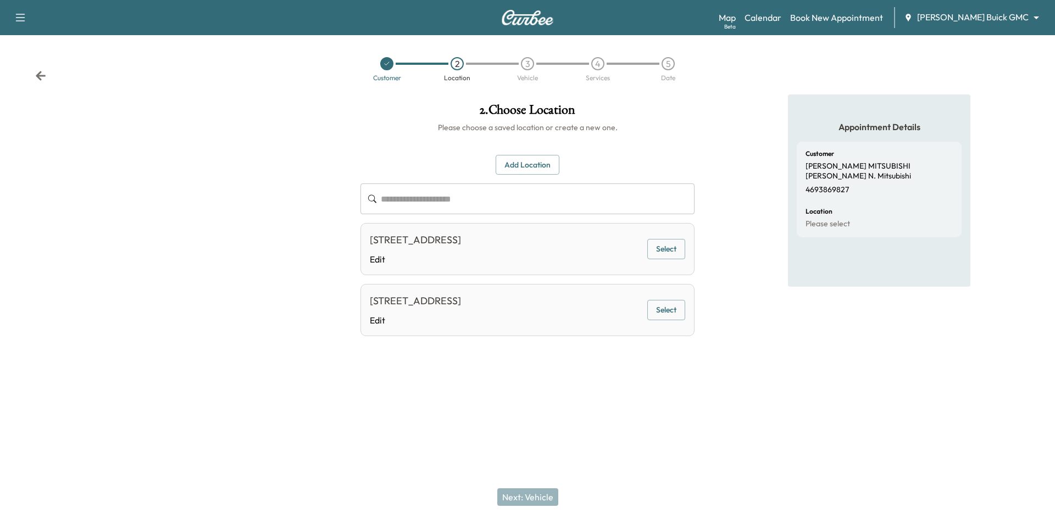
click at [391, 67] on div at bounding box center [386, 63] width 13 height 13
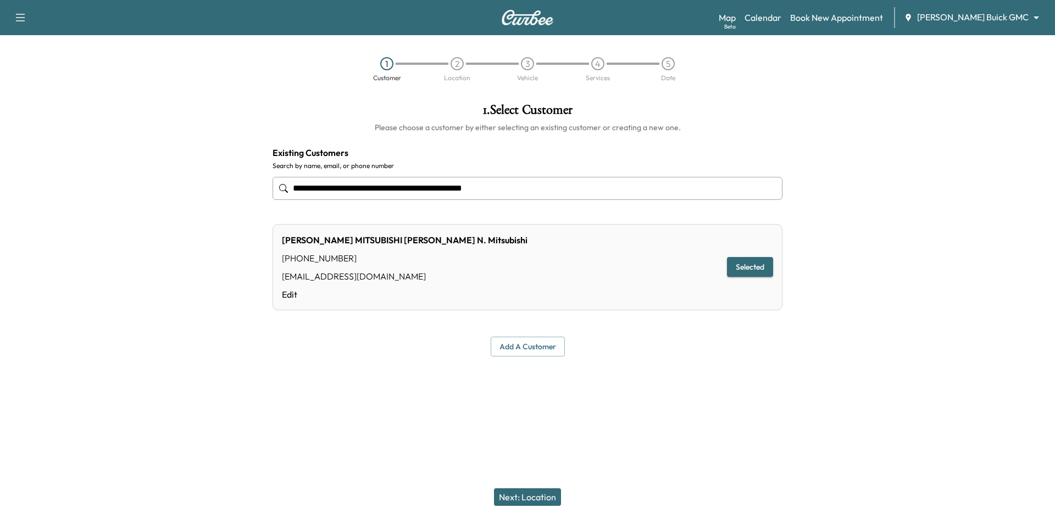
click at [543, 498] on button "Next: Location" at bounding box center [527, 497] width 67 height 18
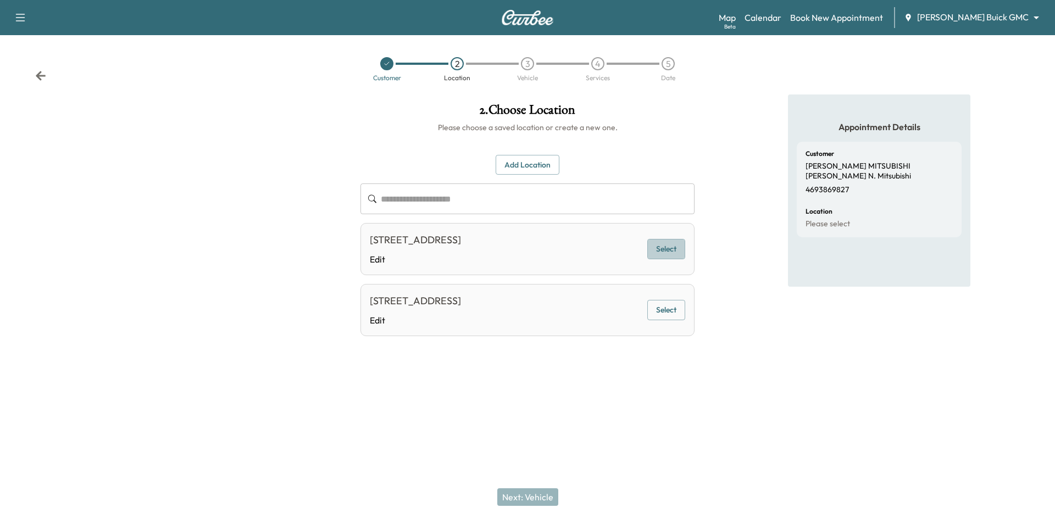
click at [668, 250] on button "Select" at bounding box center [666, 249] width 38 height 20
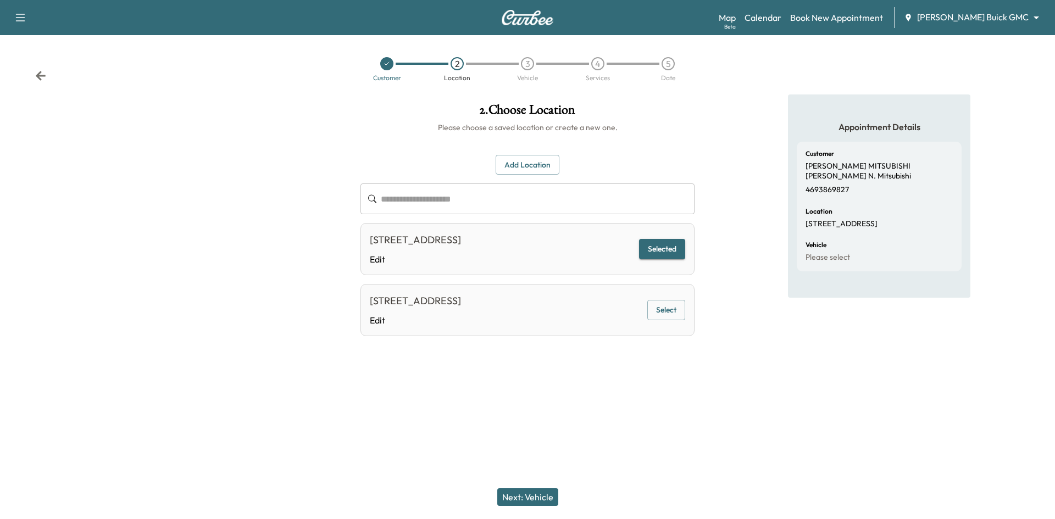
click at [520, 498] on button "Next: Vehicle" at bounding box center [527, 497] width 61 height 18
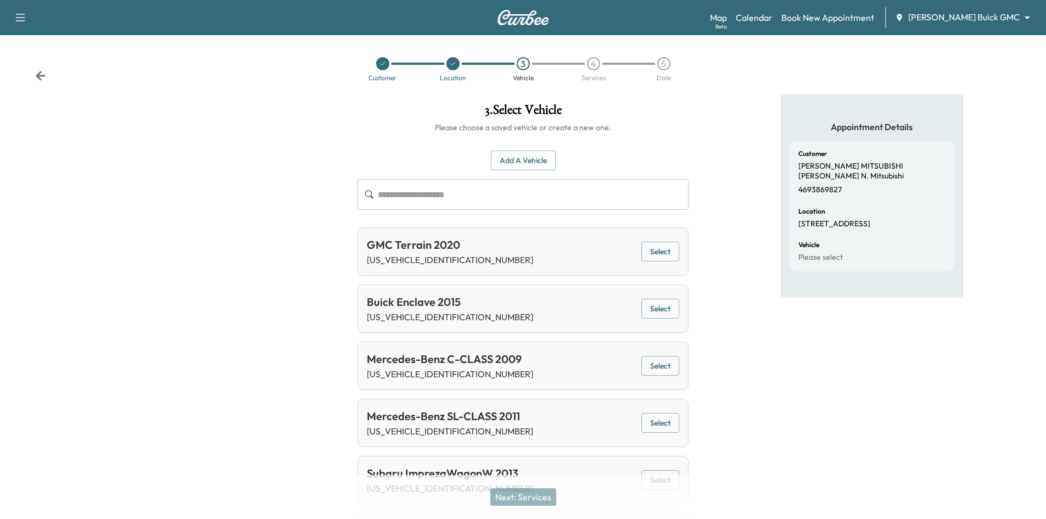
drag, startPoint x: 522, startPoint y: 161, endPoint x: 494, endPoint y: 174, distance: 31.2
click at [522, 161] on button "Add a Vehicle" at bounding box center [523, 160] width 65 height 20
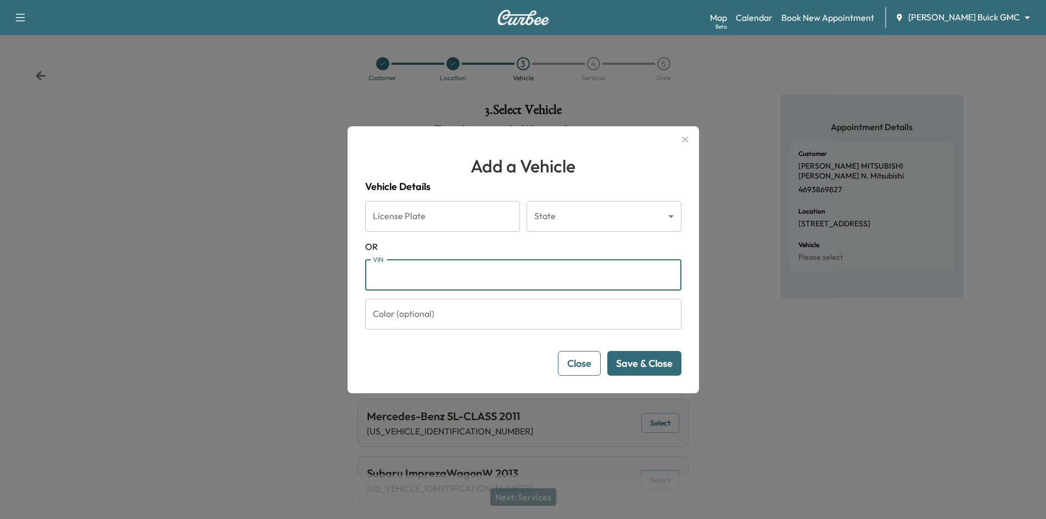
click at [445, 283] on input "VIN" at bounding box center [523, 275] width 316 height 31
paste input "**********"
type input "**********"
click at [657, 366] on button "Save & Close" at bounding box center [644, 363] width 74 height 25
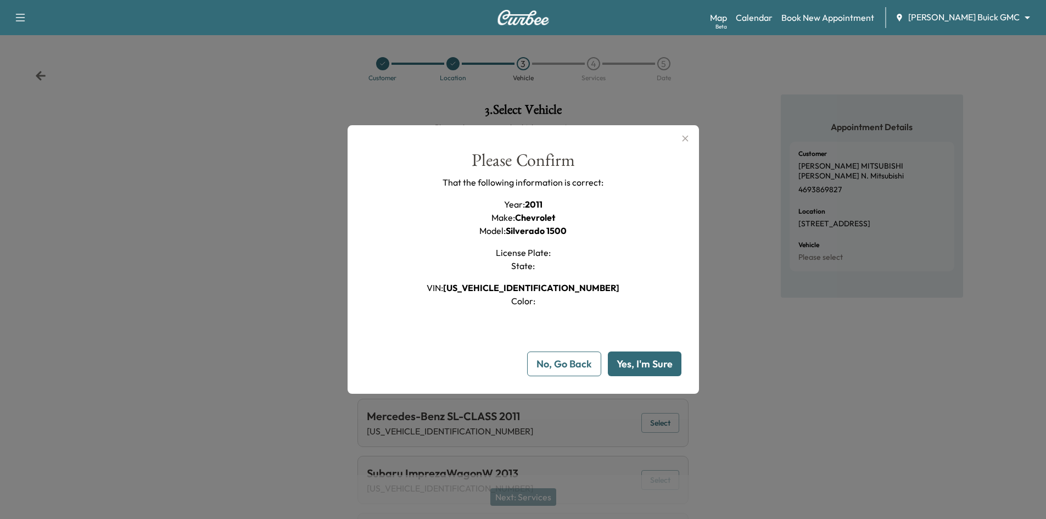
click at [658, 366] on button "Yes, I'm Sure" at bounding box center [645, 364] width 74 height 25
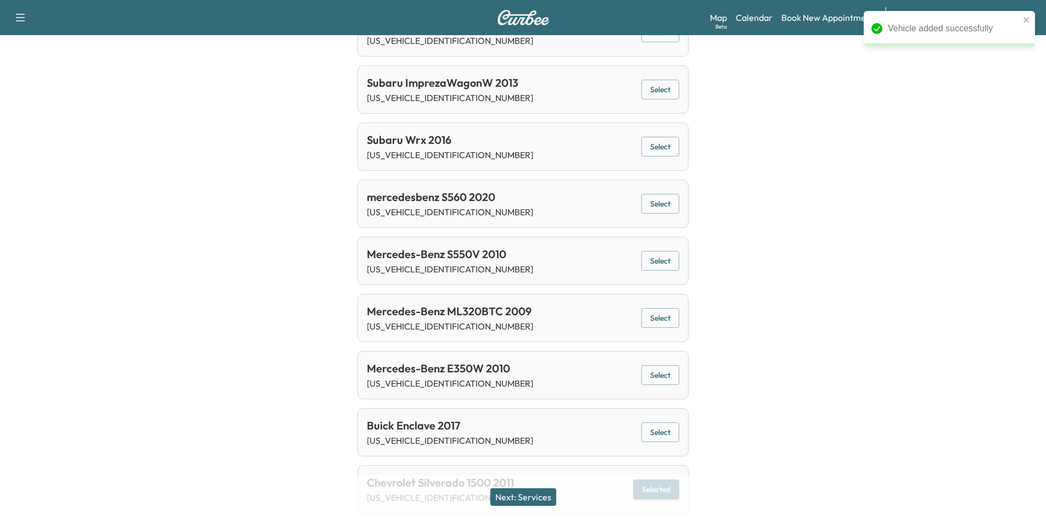
scroll to position [429, 0]
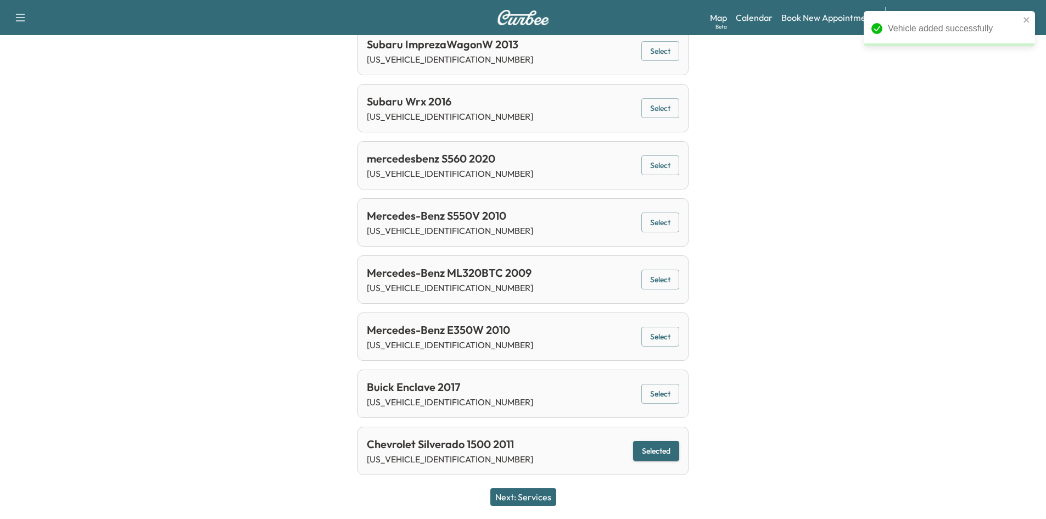
click at [545, 498] on button "Next: Services" at bounding box center [523, 497] width 66 height 18
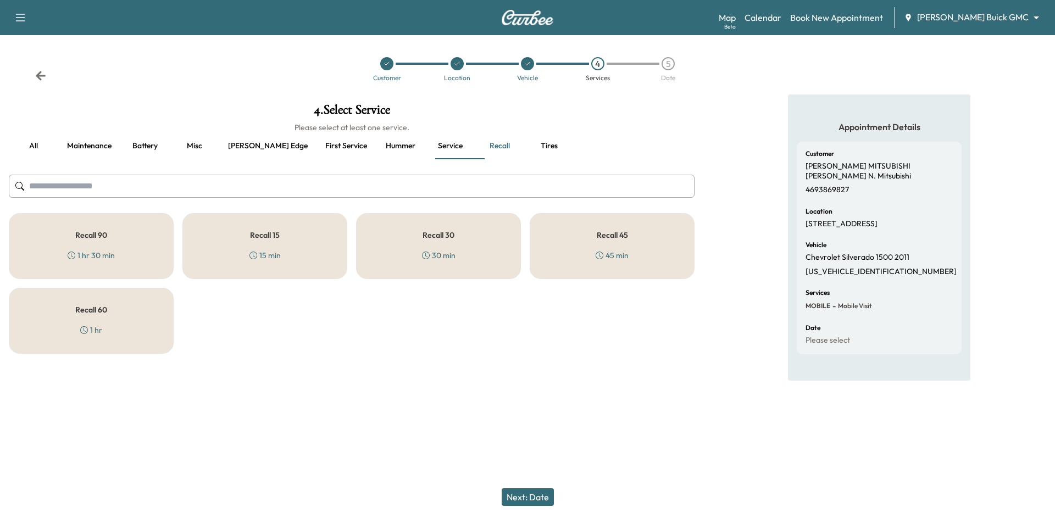
click at [464, 258] on div "Recall 30 30 min" at bounding box center [438, 246] width 165 height 66
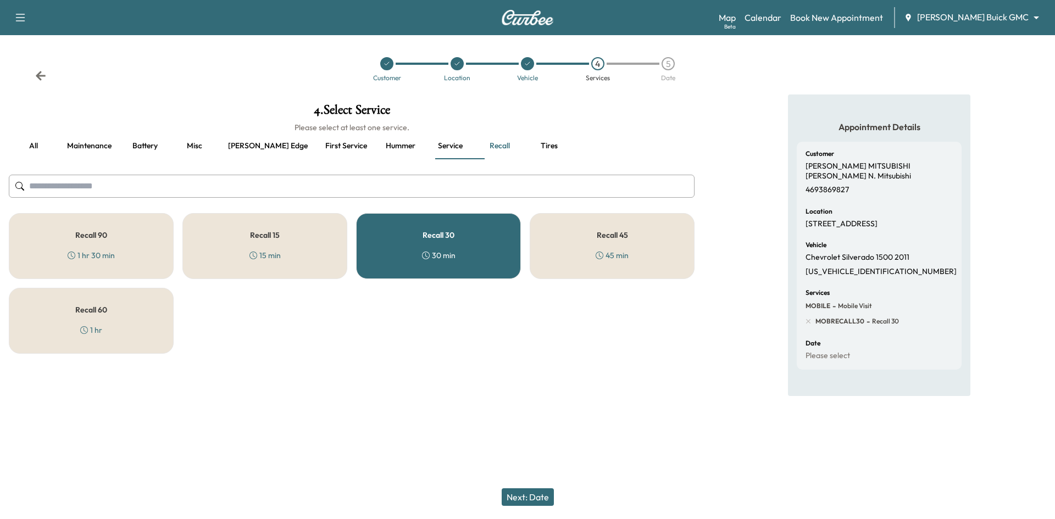
click at [510, 499] on button "Next: Date" at bounding box center [527, 497] width 52 height 18
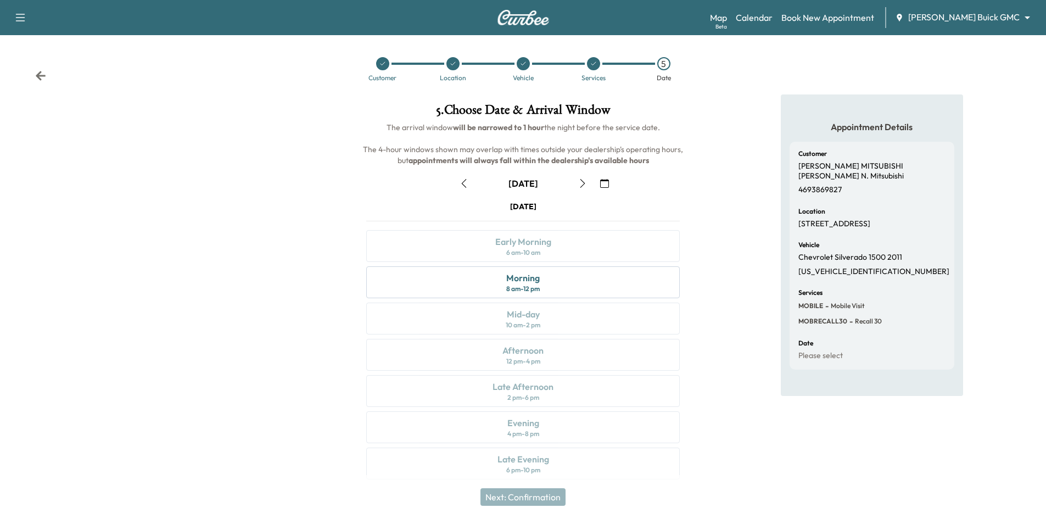
click at [603, 182] on icon "button" at bounding box center [604, 183] width 9 height 9
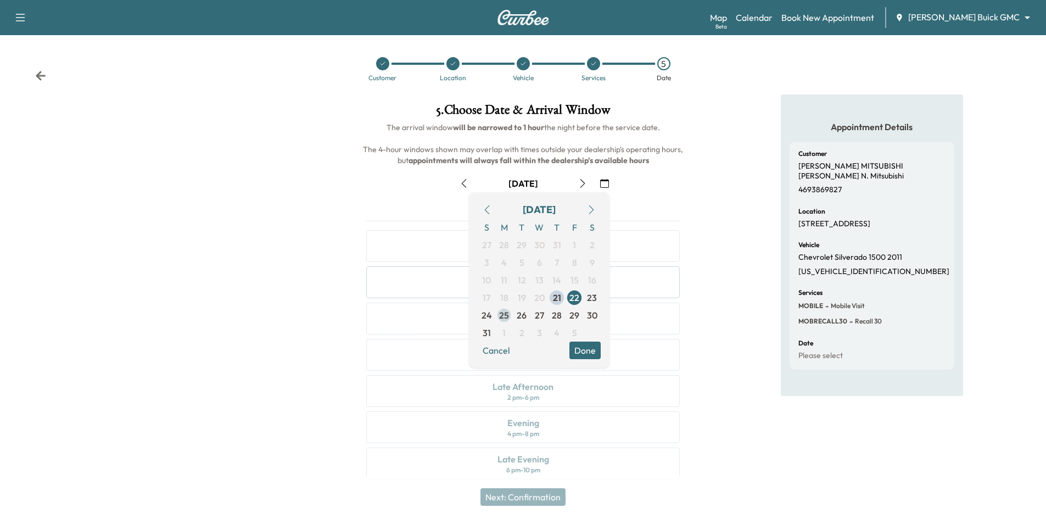
click at [502, 318] on span "25" at bounding box center [504, 315] width 10 height 13
click at [588, 355] on button "Done" at bounding box center [585, 351] width 31 height 18
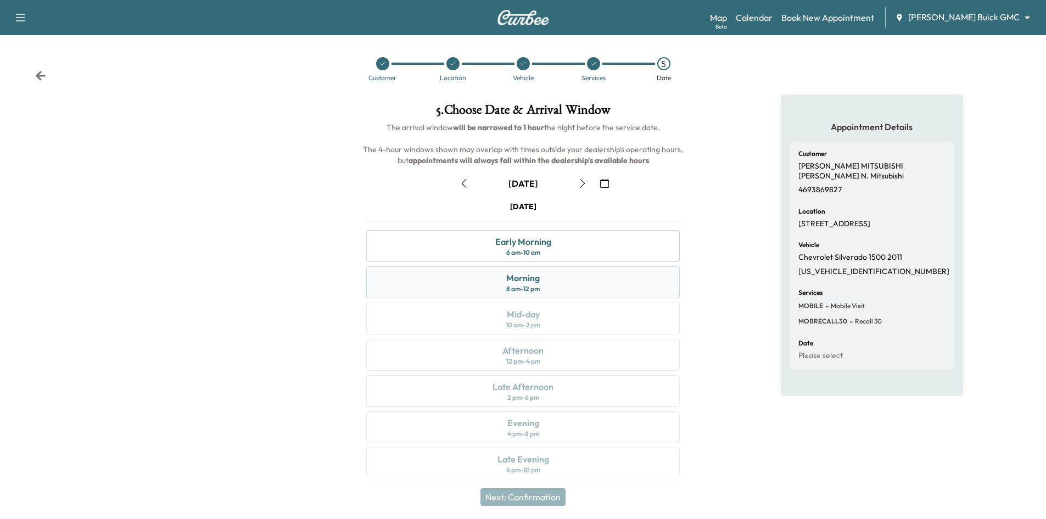
click at [524, 285] on div "8 am - 12 pm" at bounding box center [523, 289] width 34 height 9
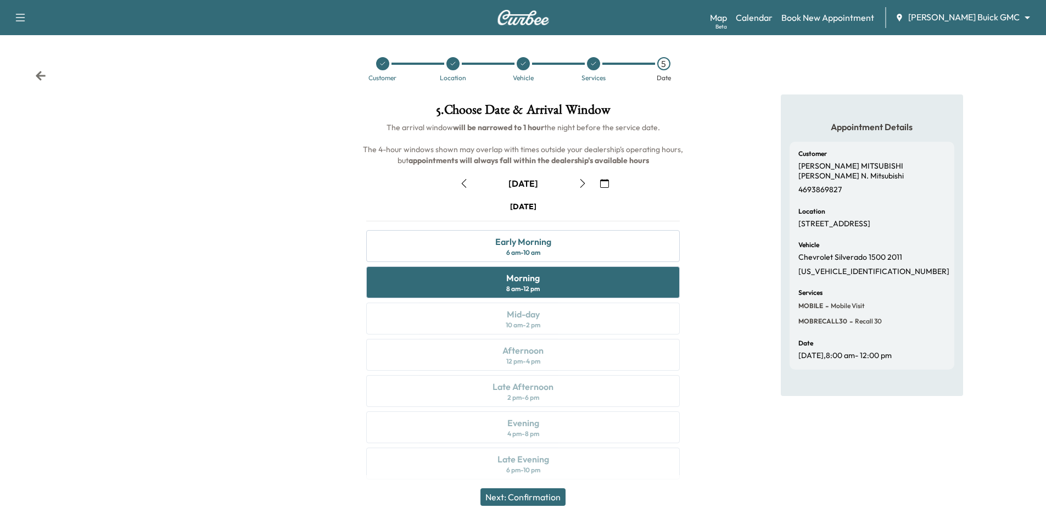
click at [539, 502] on button "Next: Confirmation" at bounding box center [523, 497] width 85 height 18
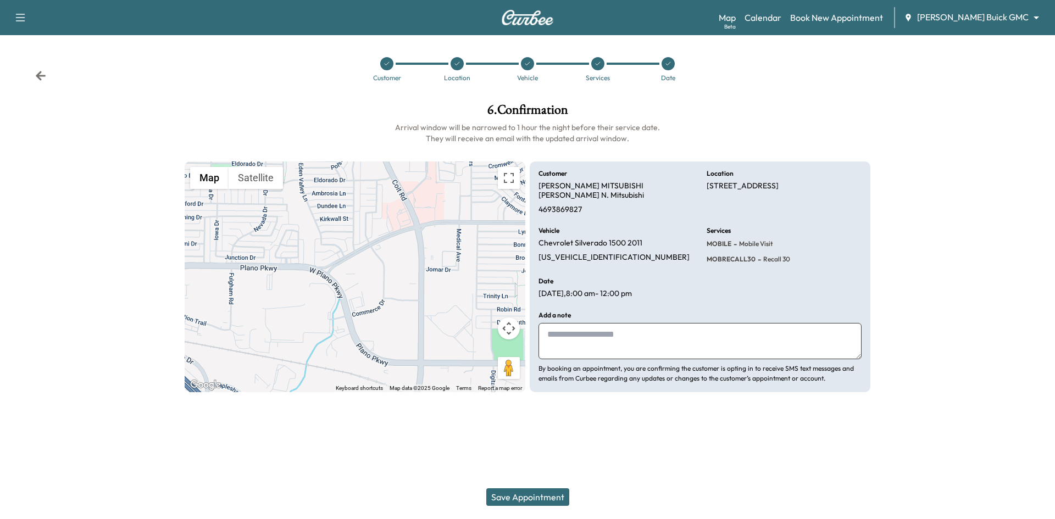
click at [618, 334] on textarea at bounding box center [699, 341] width 323 height 36
click at [562, 334] on textarea at bounding box center [699, 341] width 323 height 36
paste textarea "**********"
click at [607, 348] on textarea "**********" at bounding box center [699, 341] width 323 height 36
type textarea "**********"
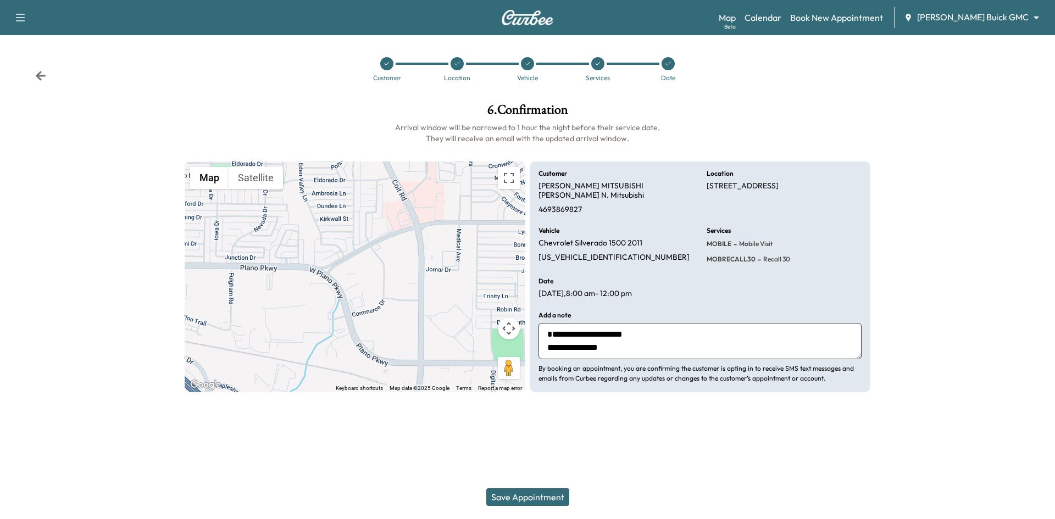
click at [532, 499] on button "Save Appointment" at bounding box center [527, 497] width 83 height 18
click at [667, 68] on div at bounding box center [667, 63] width 13 height 13
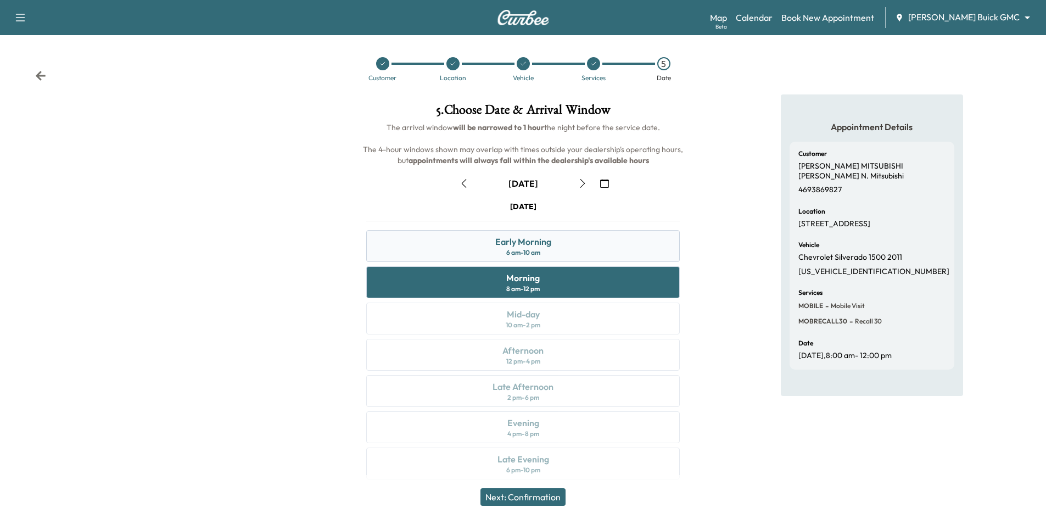
click at [582, 246] on div "Early Morning 6 am - 10 am" at bounding box center [523, 246] width 314 height 32
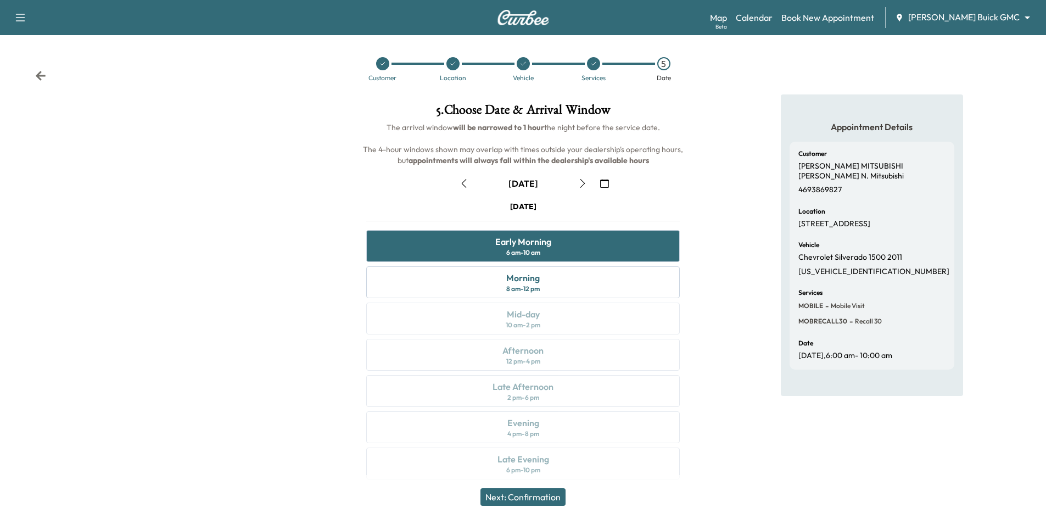
click at [551, 495] on button "Next: Confirmation" at bounding box center [523, 497] width 85 height 18
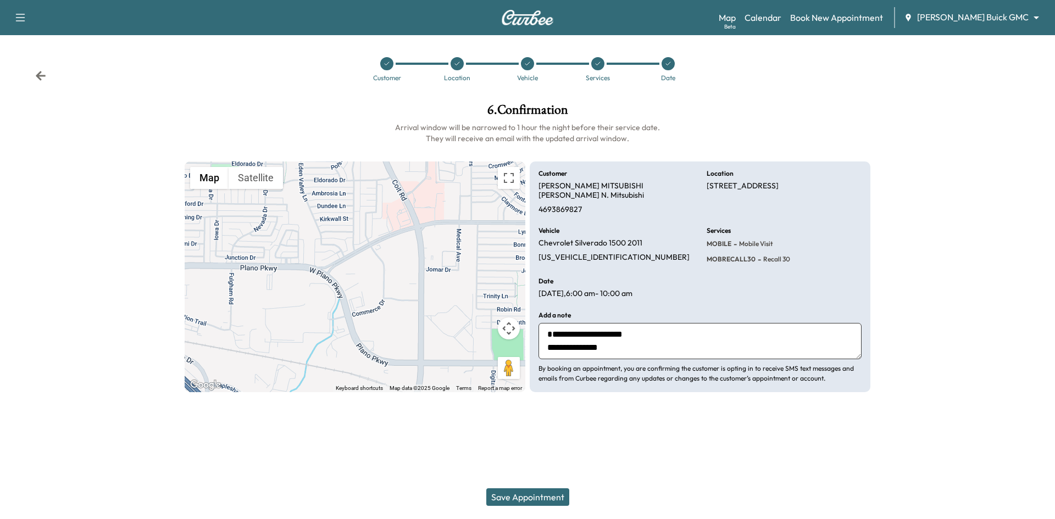
click at [553, 500] on button "Save Appointment" at bounding box center [527, 497] width 83 height 18
click at [667, 69] on div at bounding box center [667, 63] width 13 height 13
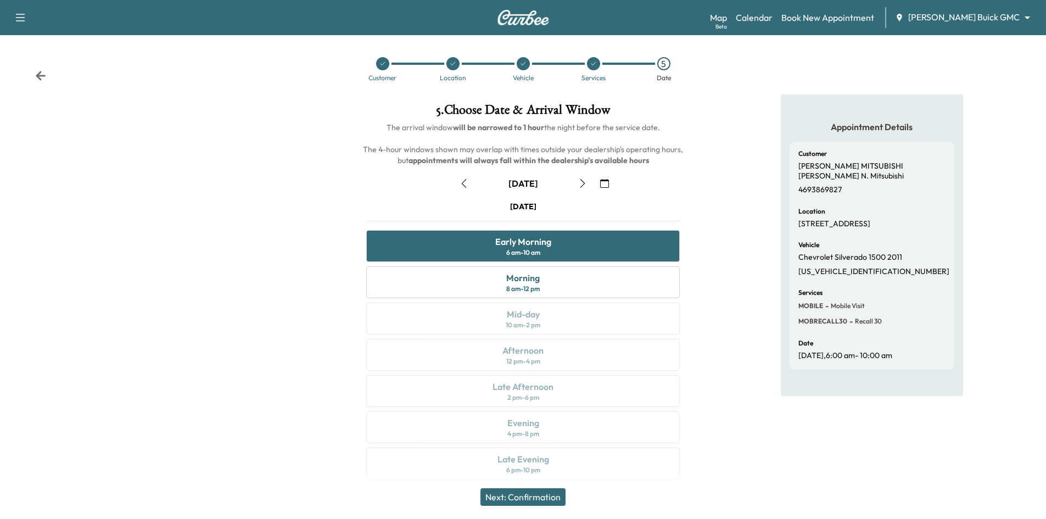
click at [585, 186] on icon "button" at bounding box center [582, 183] width 9 height 9
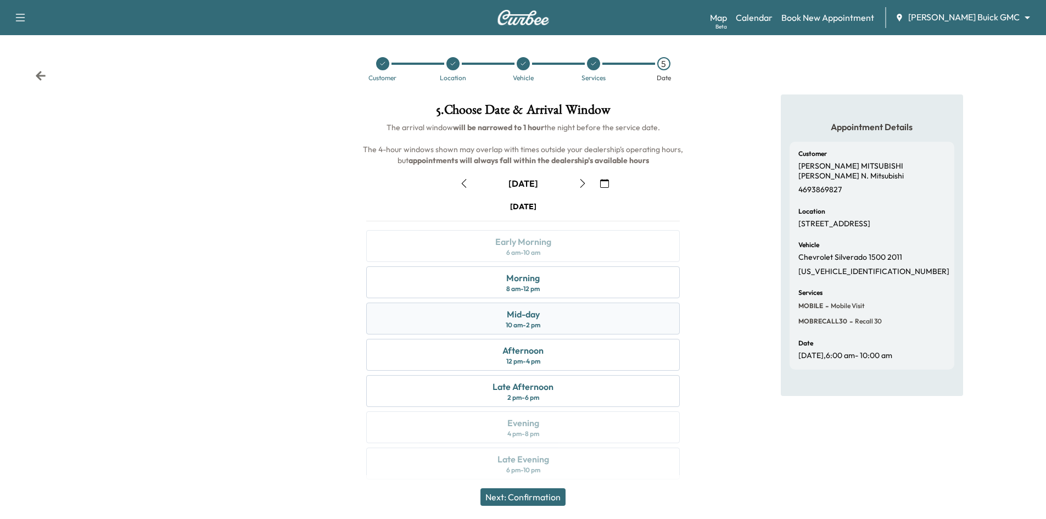
click at [590, 306] on div "Mid-day 10 am - 2 pm" at bounding box center [523, 319] width 314 height 32
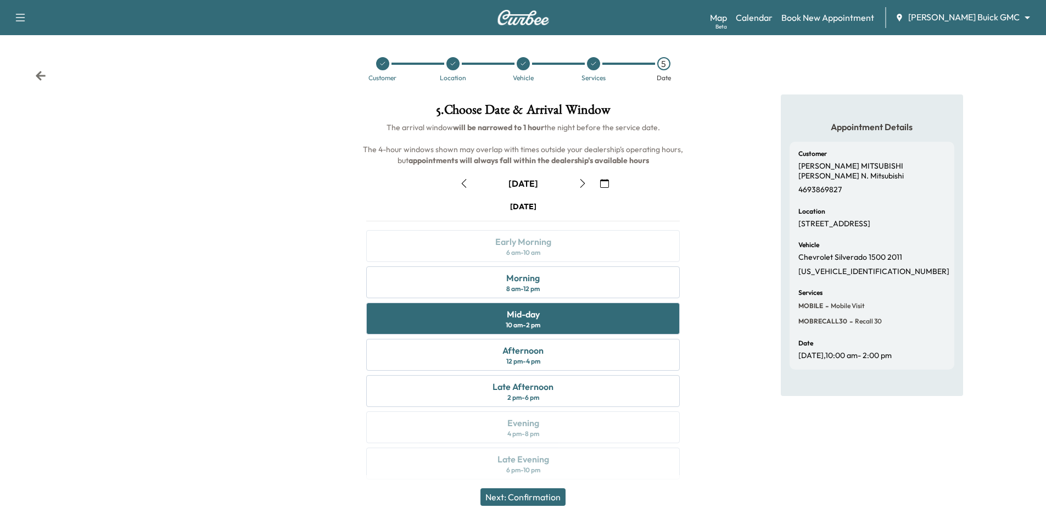
click at [543, 501] on button "Next: Confirmation" at bounding box center [523, 497] width 85 height 18
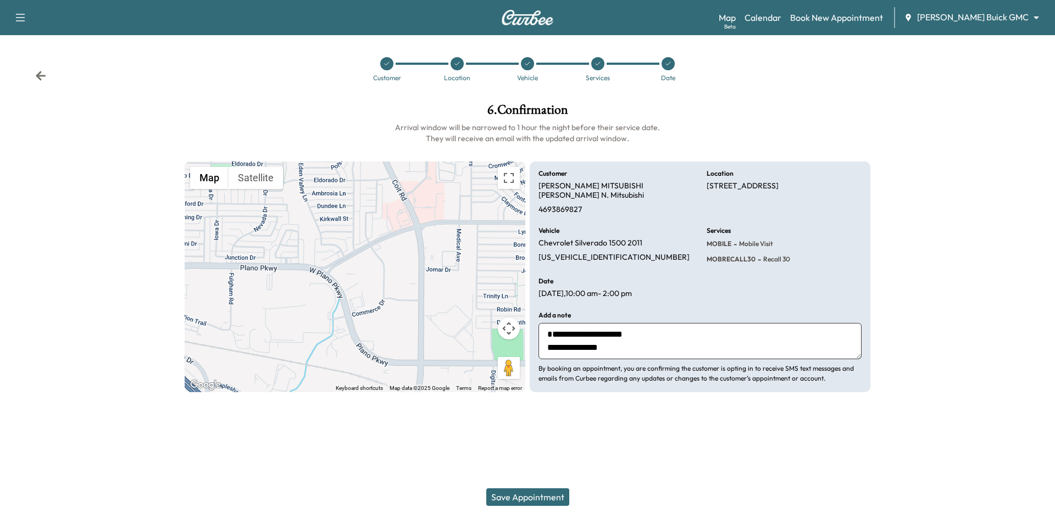
click at [543, 499] on button "Save Appointment" at bounding box center [527, 497] width 83 height 18
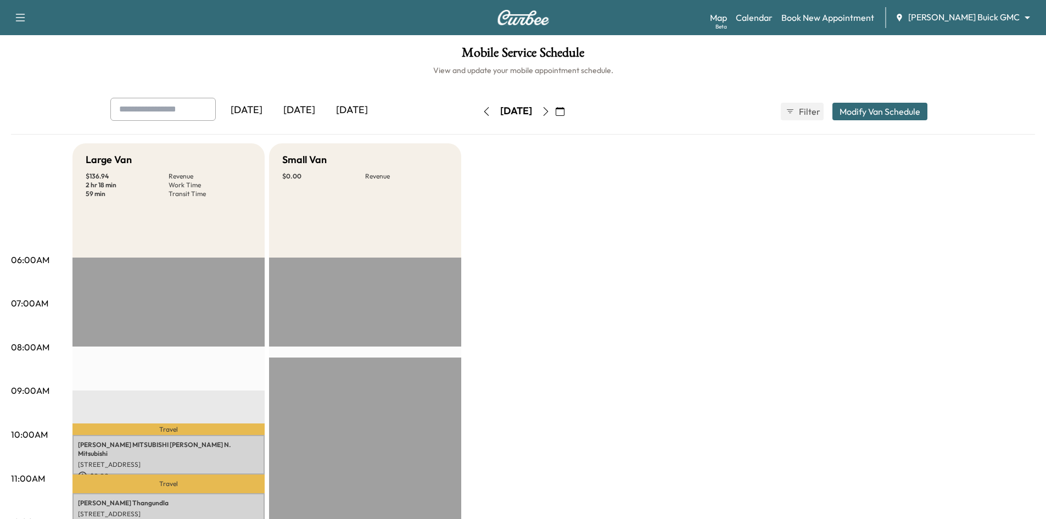
click at [314, 110] on div "[DATE]" at bounding box center [299, 110] width 53 height 25
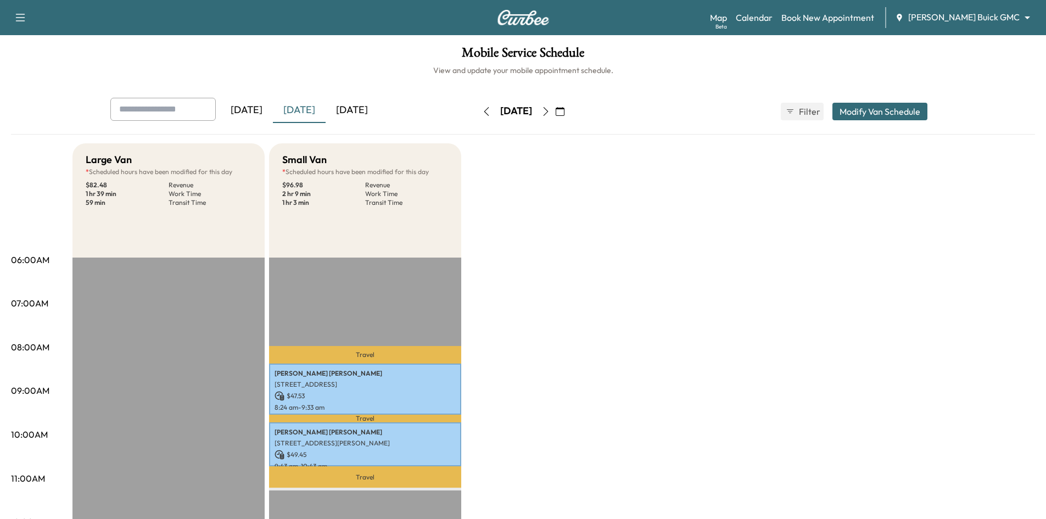
click at [362, 104] on div "[DATE]" at bounding box center [352, 110] width 53 height 25
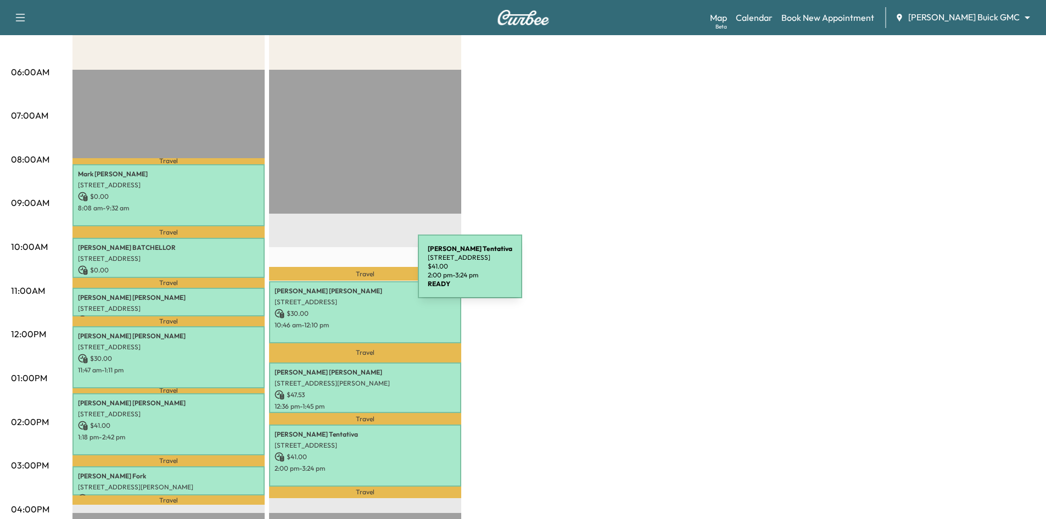
scroll to position [110, 0]
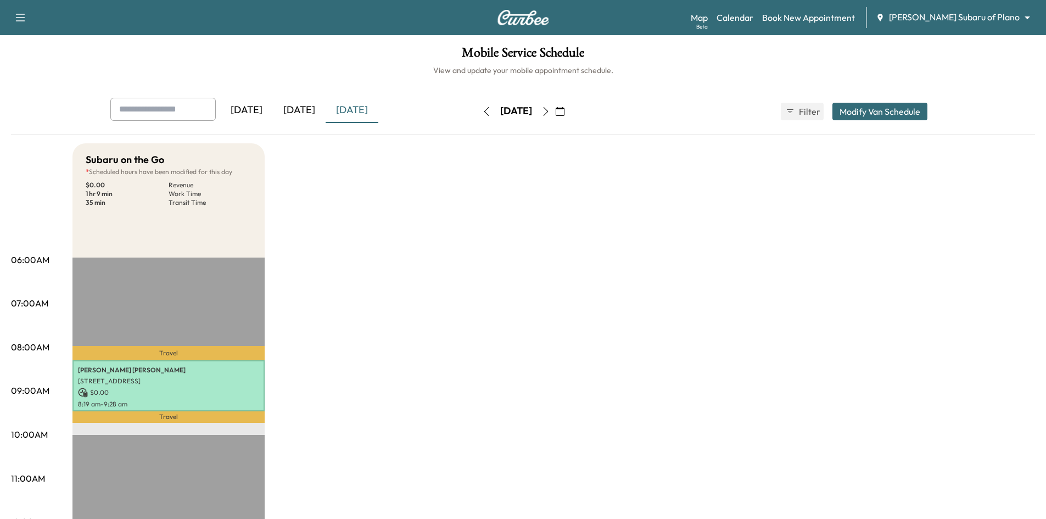
scroll to position [110, 0]
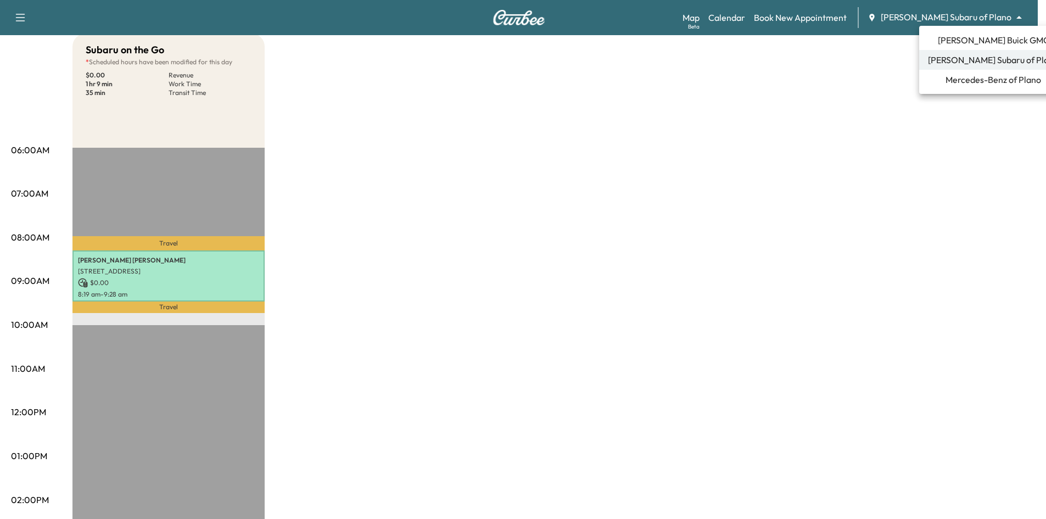
drag, startPoint x: 1025, startPoint y: 19, endPoint x: 1018, endPoint y: 24, distance: 7.9
click at [1023, 20] on body "Support Log Out Map Beta Calendar Book New Appointment [PERSON_NAME] Subaru of …" at bounding box center [523, 149] width 1046 height 519
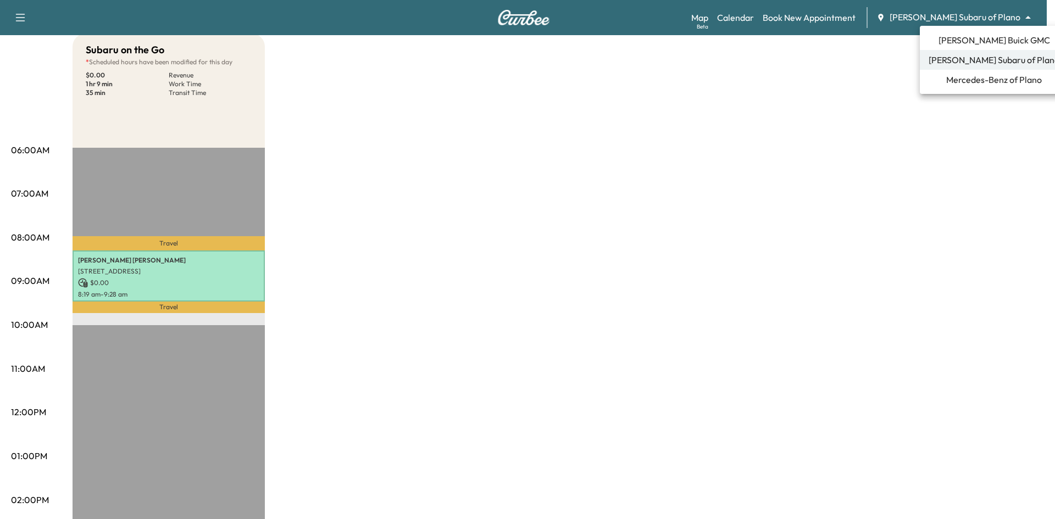
drag, startPoint x: 972, startPoint y: 40, endPoint x: 963, endPoint y: 37, distance: 9.4
click at [972, 41] on span "[PERSON_NAME] Buick GMC" at bounding box center [993, 40] width 111 height 13
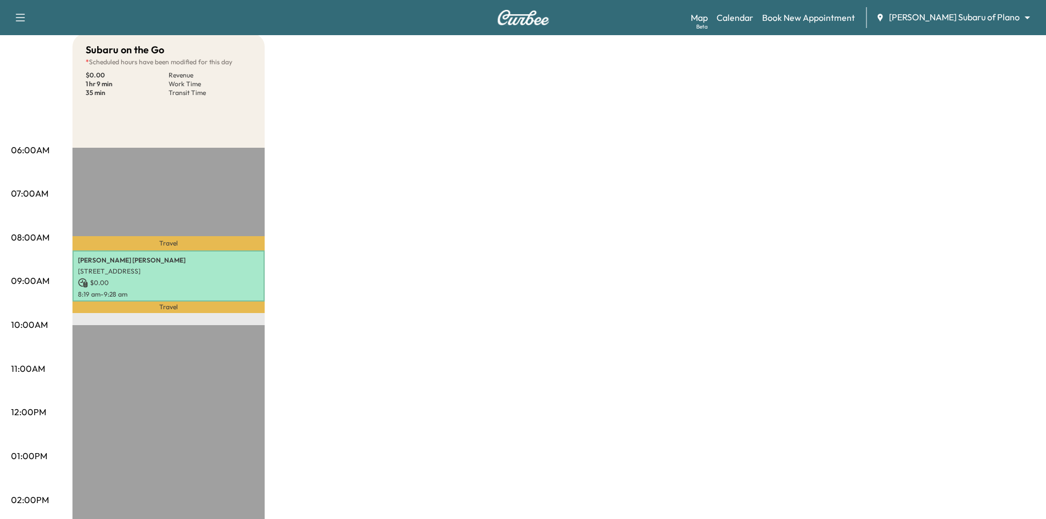
scroll to position [0, 0]
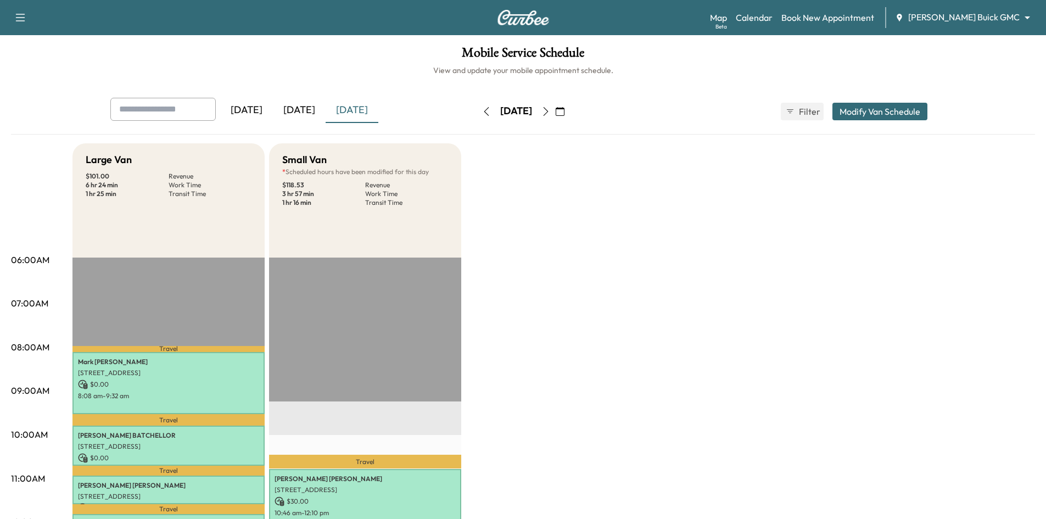
click at [570, 118] on button "button" at bounding box center [560, 112] width 19 height 18
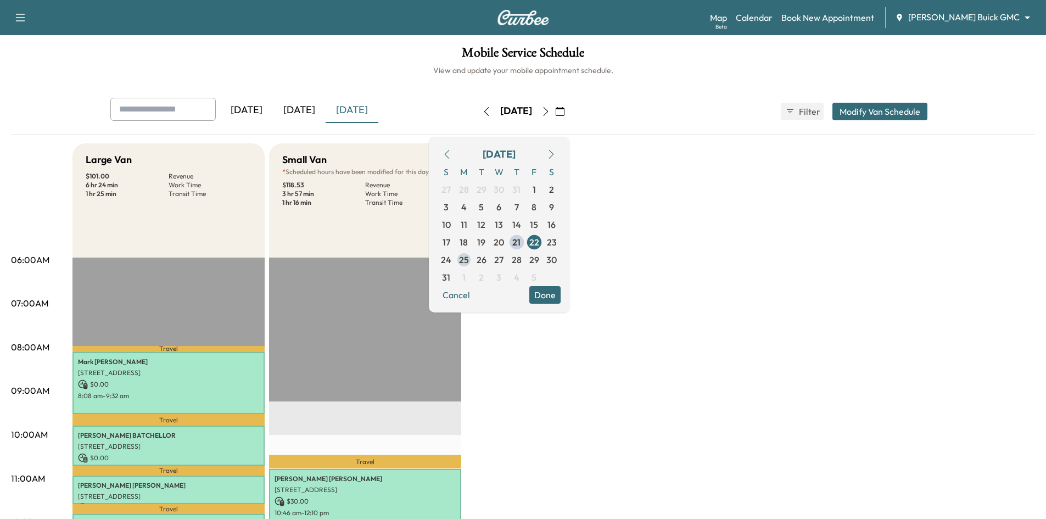
click at [469, 260] on span "25" at bounding box center [464, 259] width 10 height 13
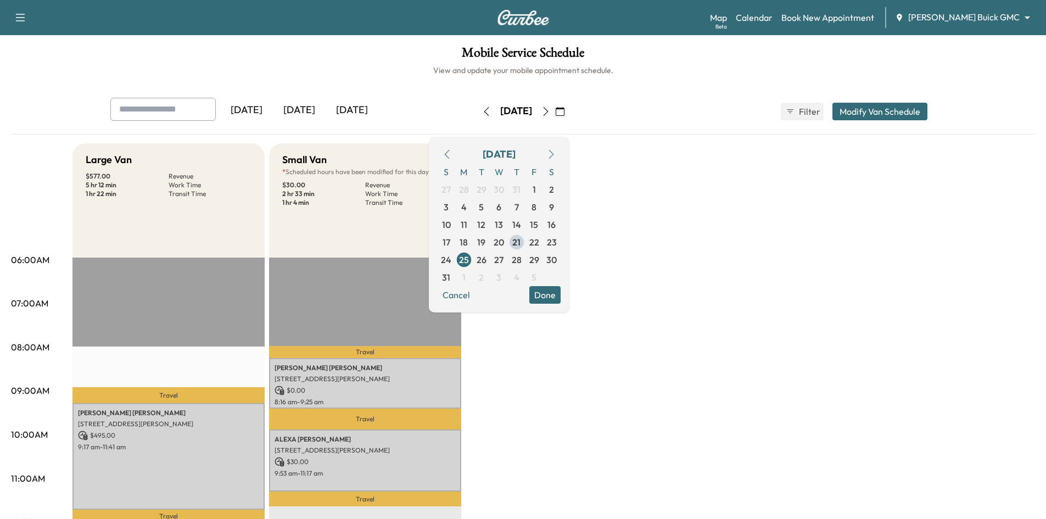
drag, startPoint x: 565, startPoint y: 290, endPoint x: 432, endPoint y: 187, distance: 168.4
click at [561, 288] on button "Done" at bounding box center [544, 295] width 31 height 18
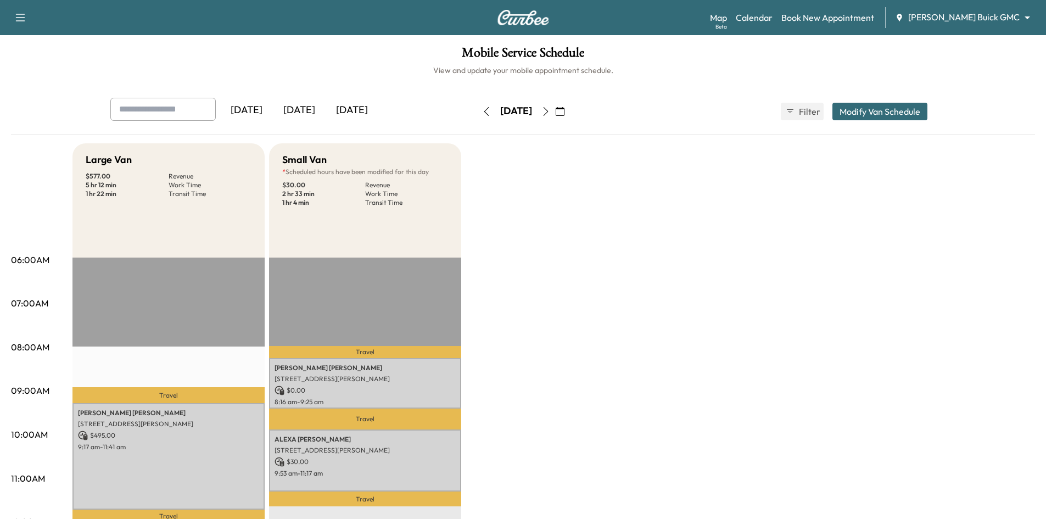
click at [371, 113] on div "[DATE]" at bounding box center [352, 110] width 53 height 25
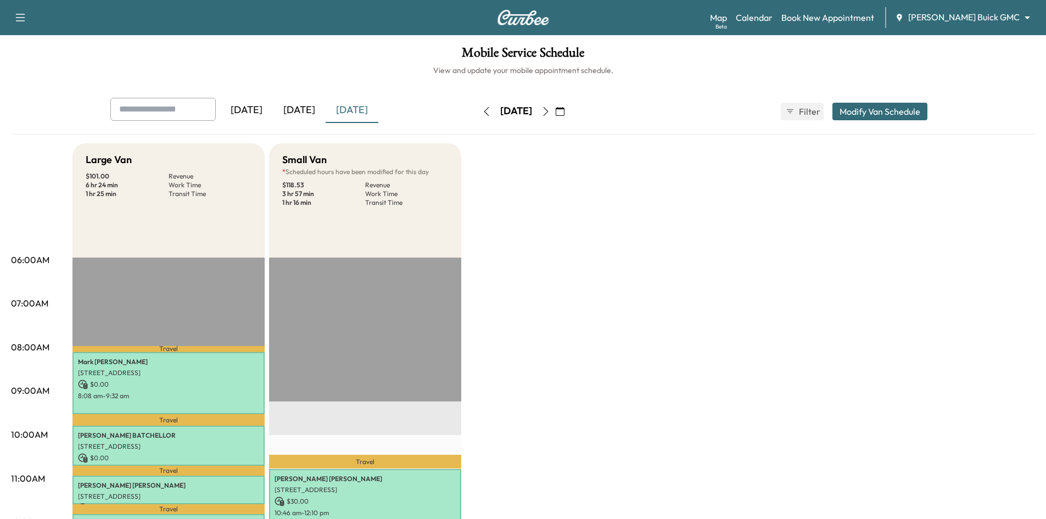
click at [977, 16] on body "Support Log Out Map Beta Calendar Book New Appointment [PERSON_NAME] Buick GMC …" at bounding box center [523, 259] width 1046 height 519
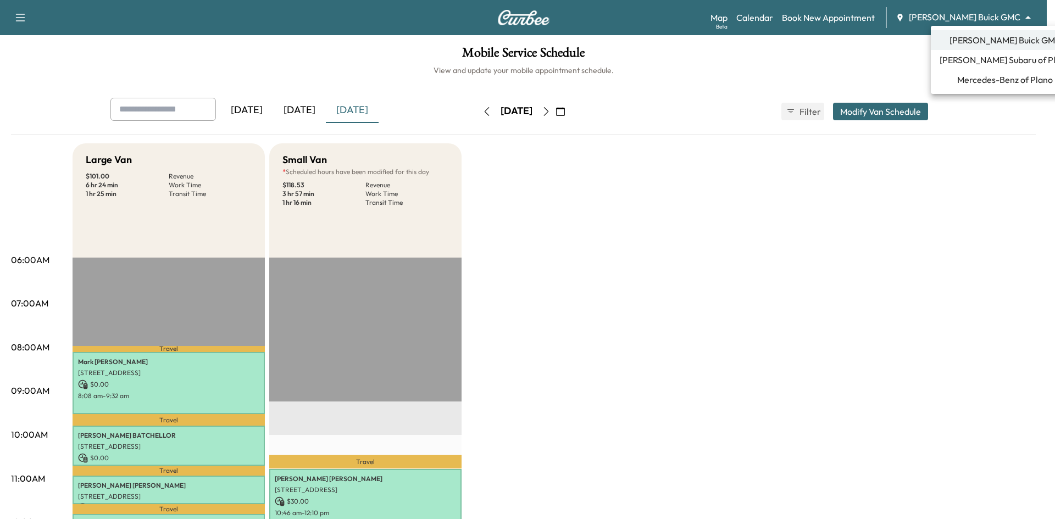
click at [962, 60] on span "[PERSON_NAME] Subaru of Plano" at bounding box center [1004, 59] width 131 height 13
